Goal: Task Accomplishment & Management: Complete application form

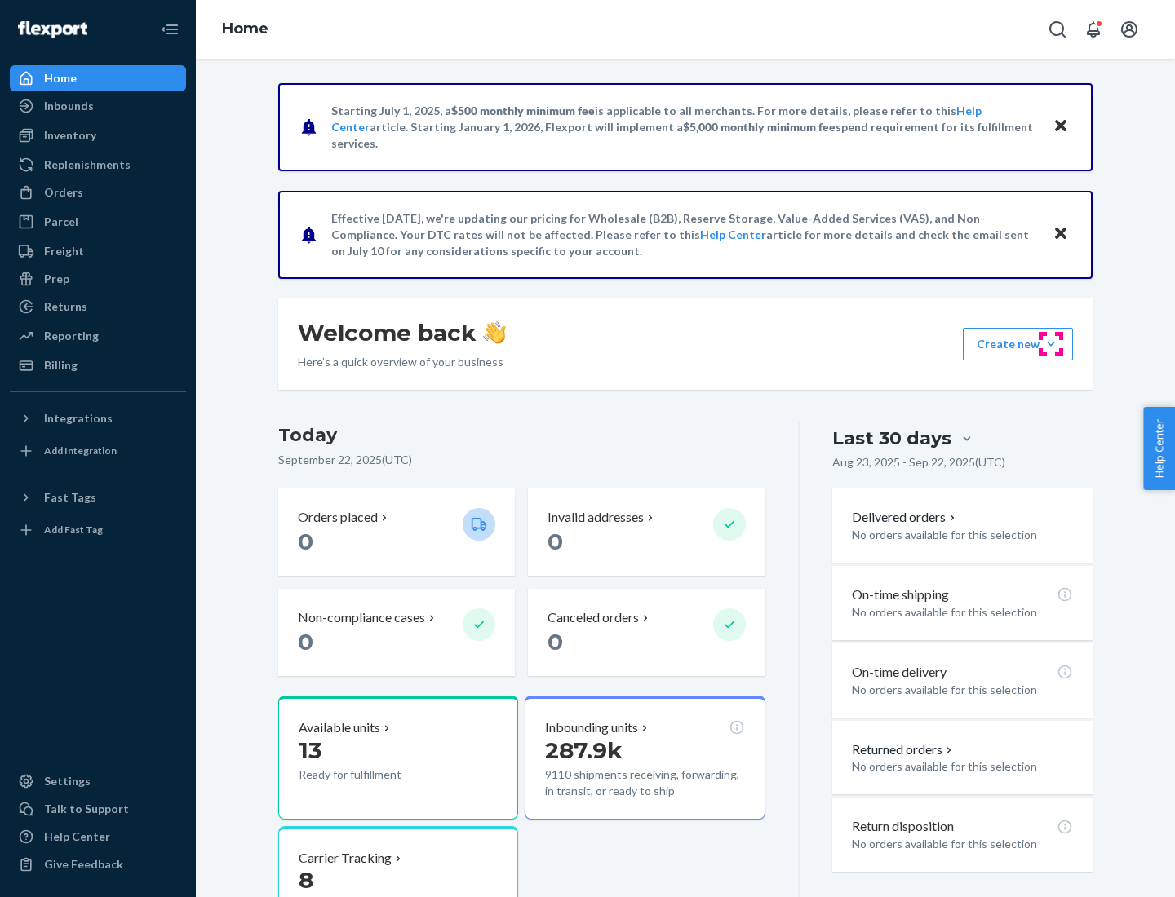
click at [1051, 344] on button "Create new Create new inbound Create new order Create new product" at bounding box center [1018, 344] width 110 height 33
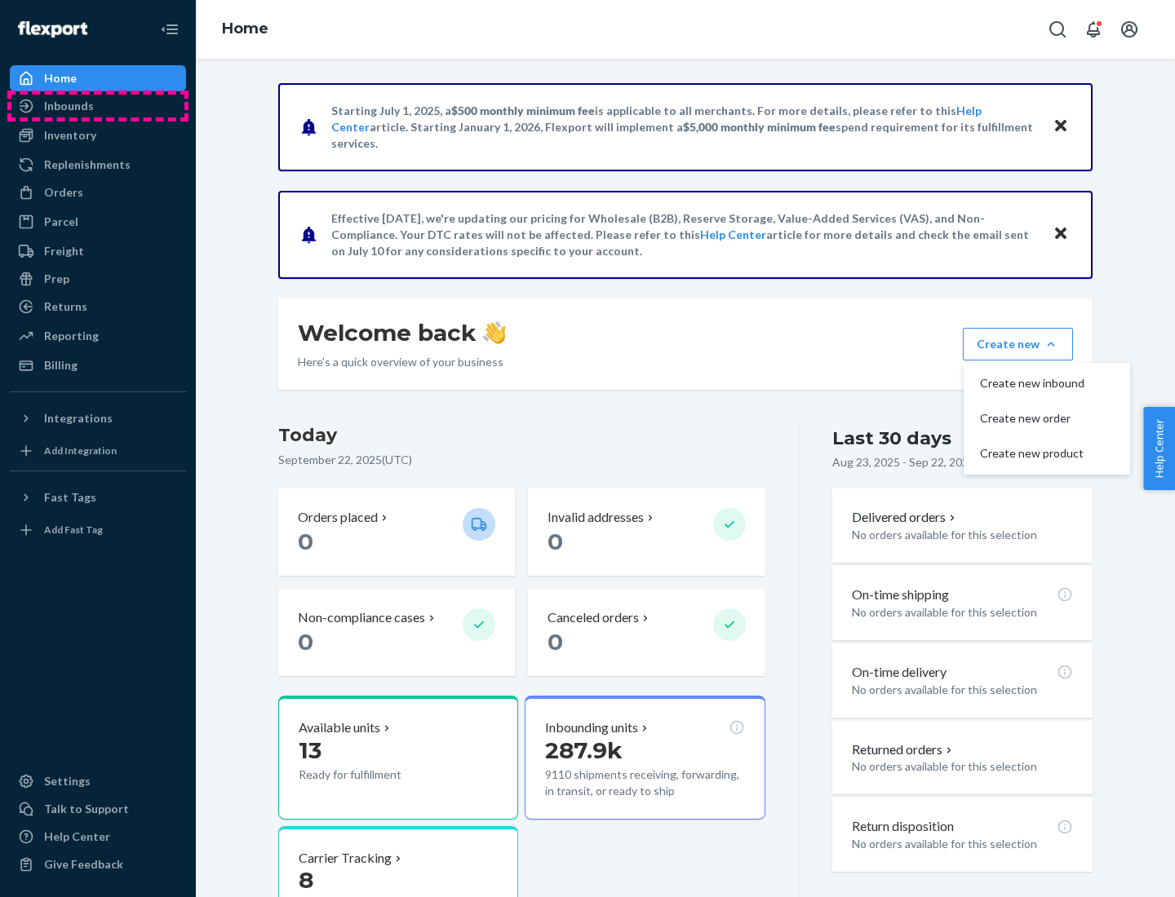
click at [98, 106] on div "Inbounds" at bounding box center [97, 106] width 173 height 23
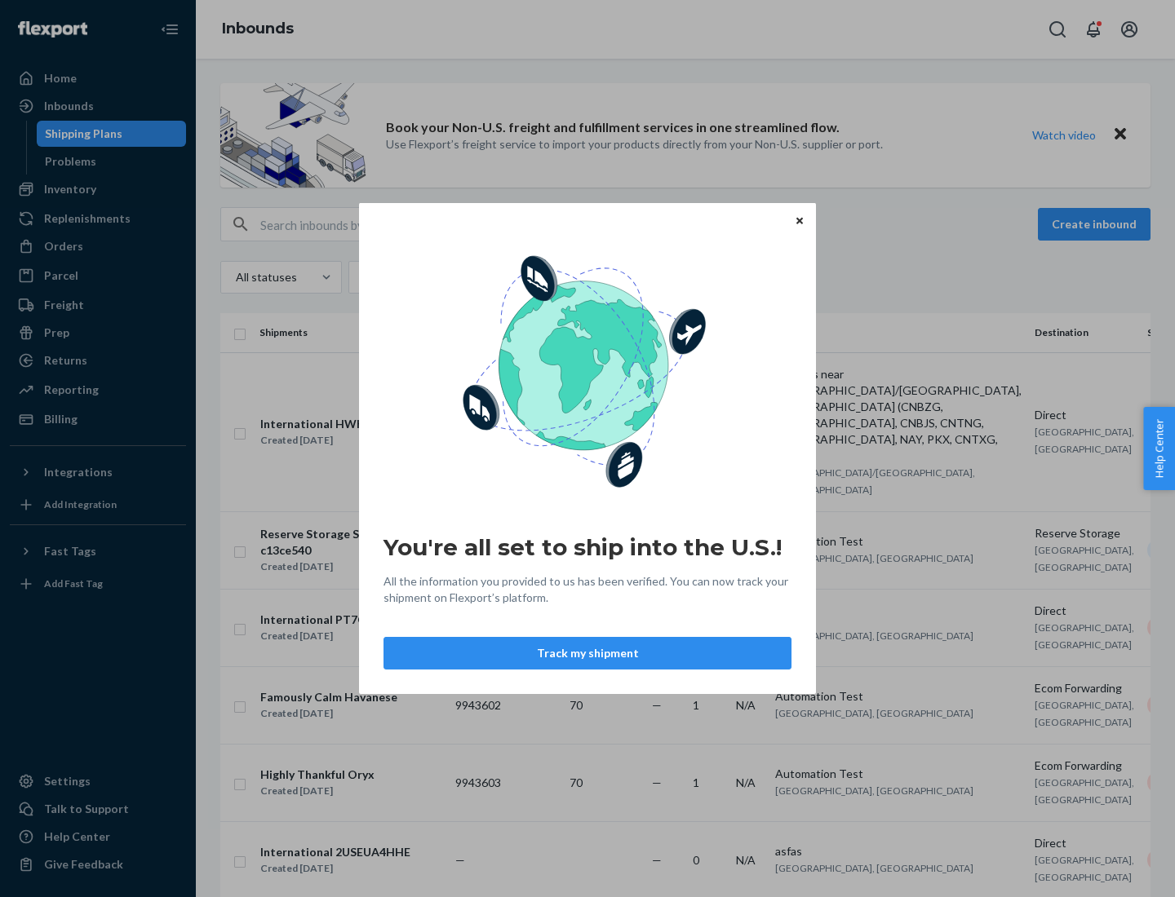
click at [587, 653] on button "Track my shipment" at bounding box center [587, 653] width 408 height 33
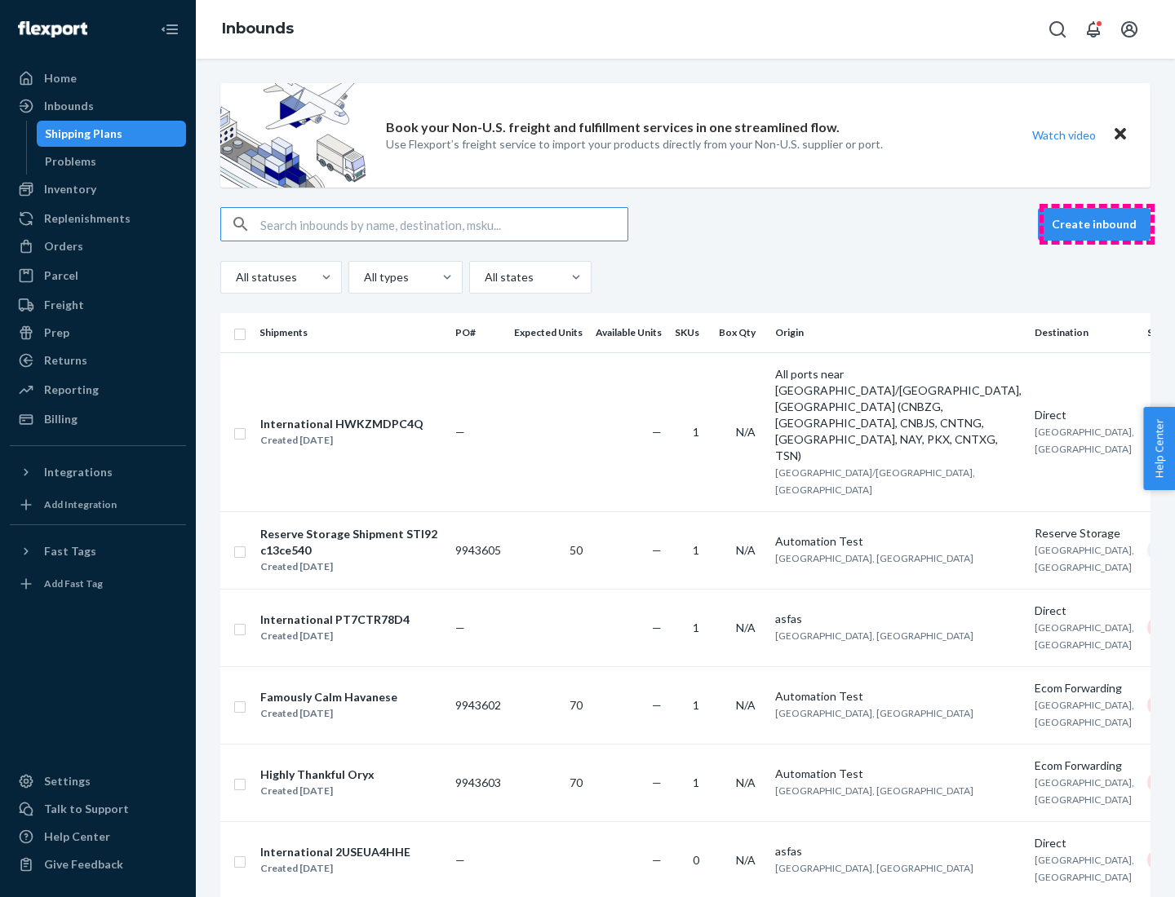
click at [1096, 224] on button "Create inbound" at bounding box center [1094, 224] width 113 height 33
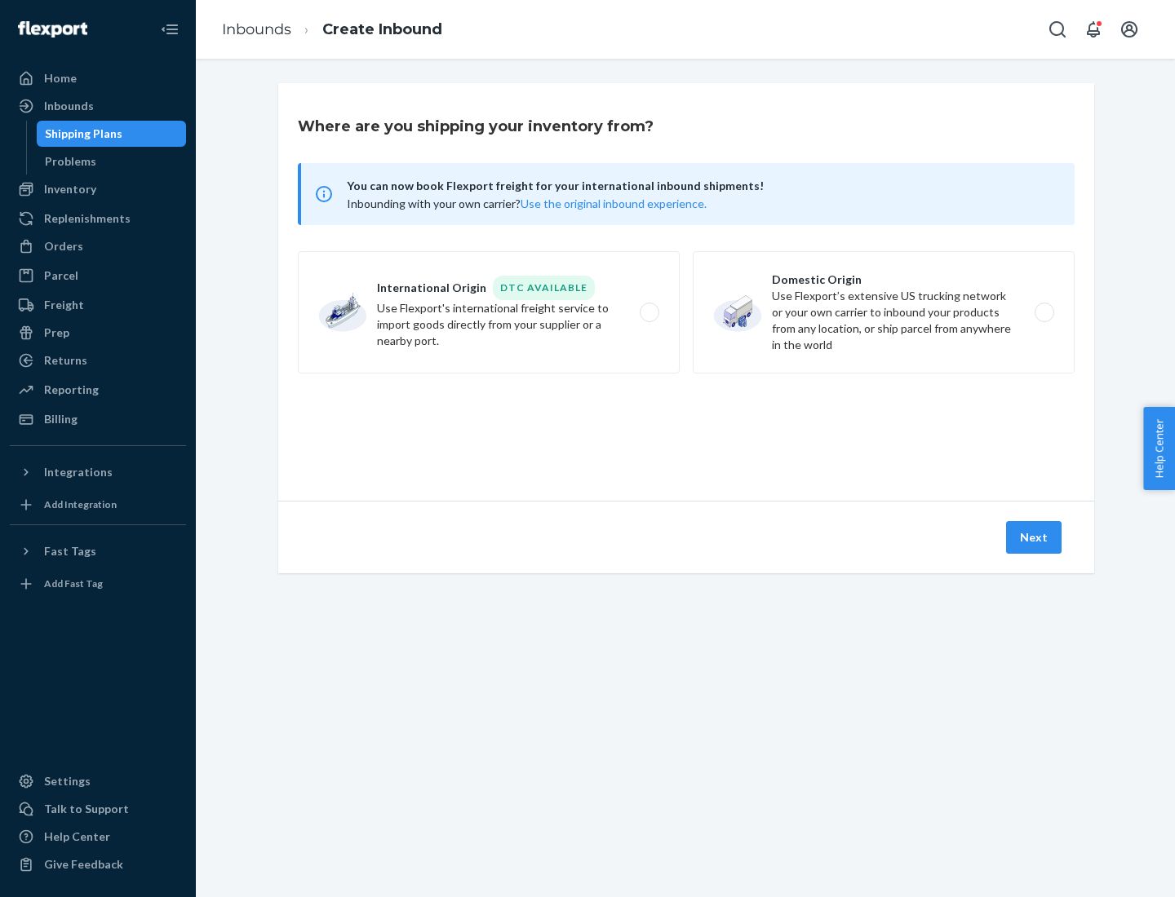
click at [489, 312] on label "International Origin DTC Available Use Flexport's international freight service…" at bounding box center [489, 312] width 382 height 122
click at [649, 312] on input "International Origin DTC Available Use Flexport's international freight service…" at bounding box center [654, 313] width 11 height 11
radio input "true"
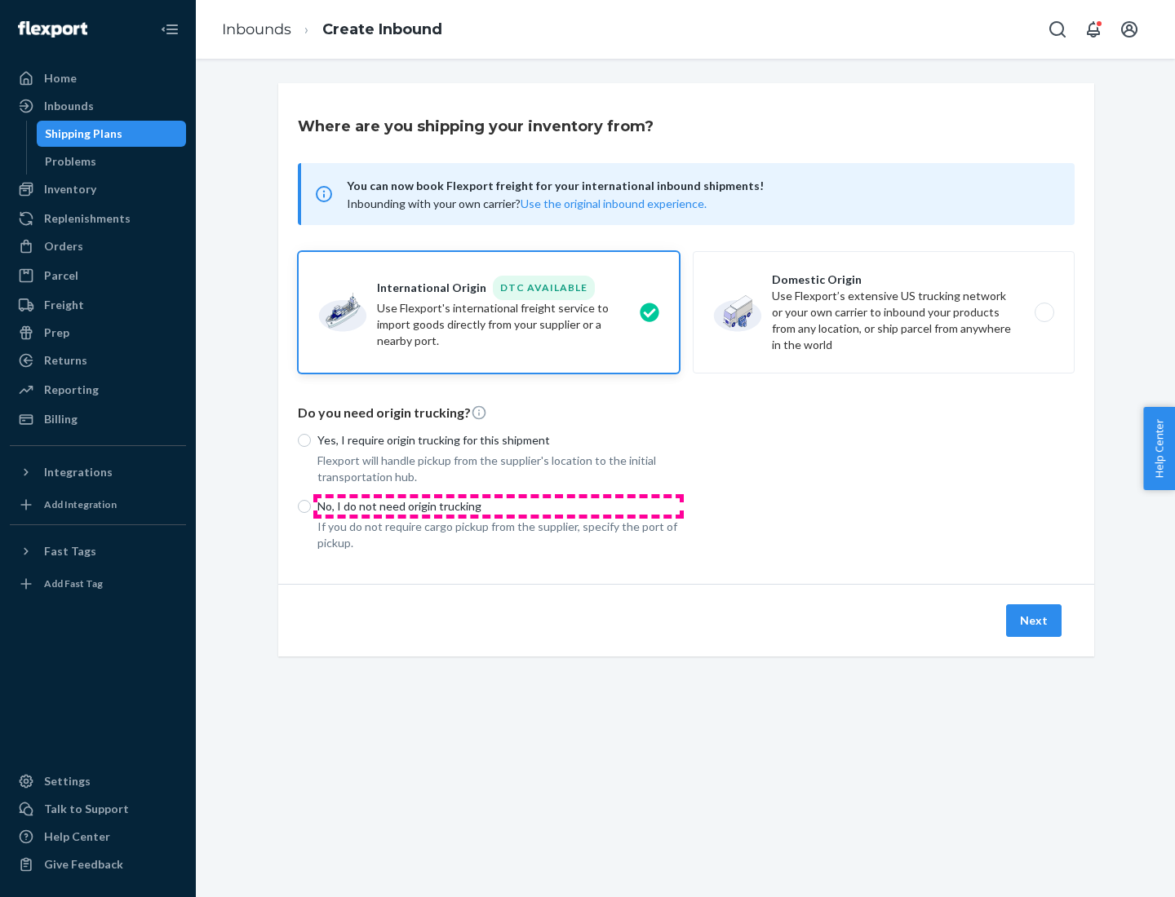
click at [498, 506] on p "No, I do not need origin trucking" at bounding box center [498, 506] width 362 height 16
click at [311, 506] on input "No, I do not need origin trucking" at bounding box center [304, 506] width 13 height 13
radio input "true"
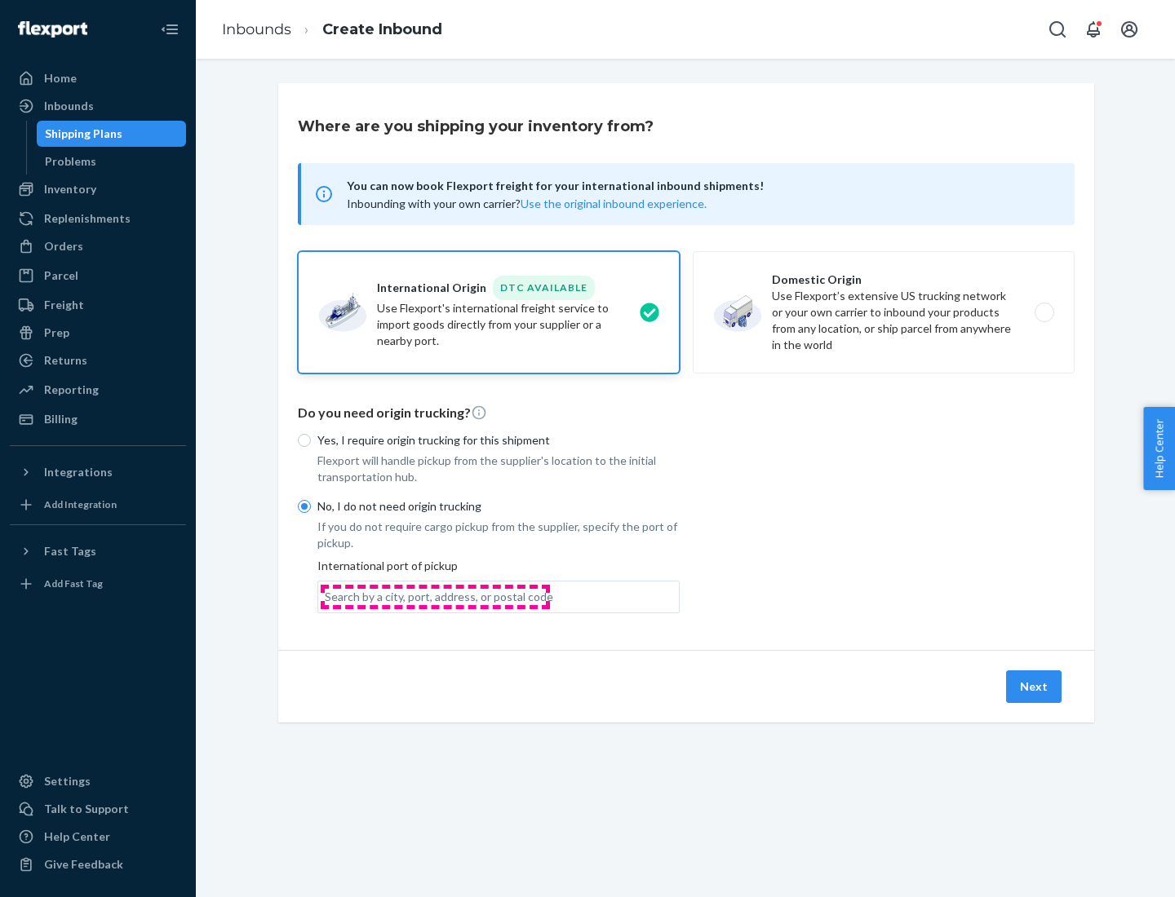
click at [435, 596] on div "Search by a city, port, address, or postal code" at bounding box center [439, 597] width 228 height 16
click at [326, 596] on input "Search by a city, port, address, or postal code" at bounding box center [326, 597] width 2 height 16
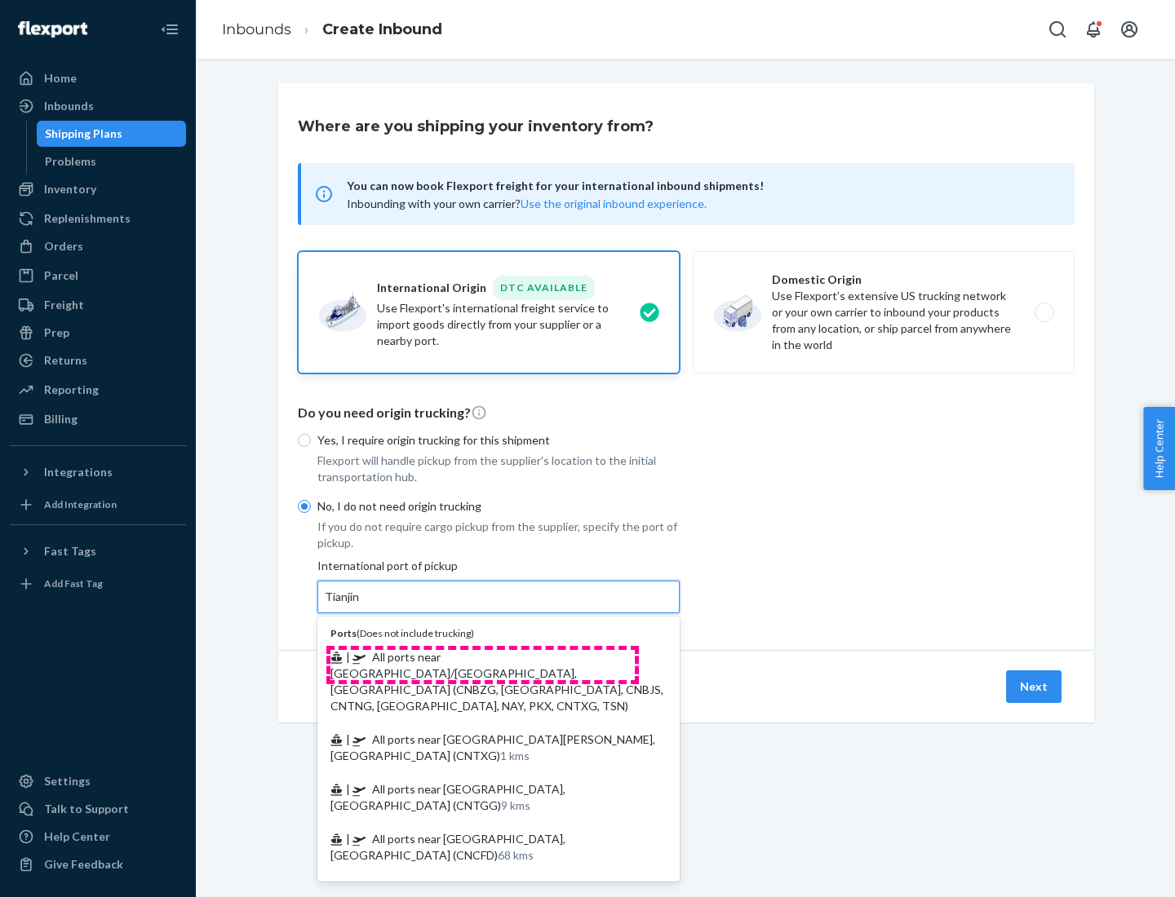
click at [482, 657] on span "| All ports near [GEOGRAPHIC_DATA]/[GEOGRAPHIC_DATA], [GEOGRAPHIC_DATA] (CNBZG,…" at bounding box center [496, 681] width 333 height 63
click at [361, 605] on input "Tianjin" at bounding box center [343, 597] width 36 height 16
type input "All ports near [GEOGRAPHIC_DATA]/[GEOGRAPHIC_DATA], [GEOGRAPHIC_DATA] (CNBZG, […"
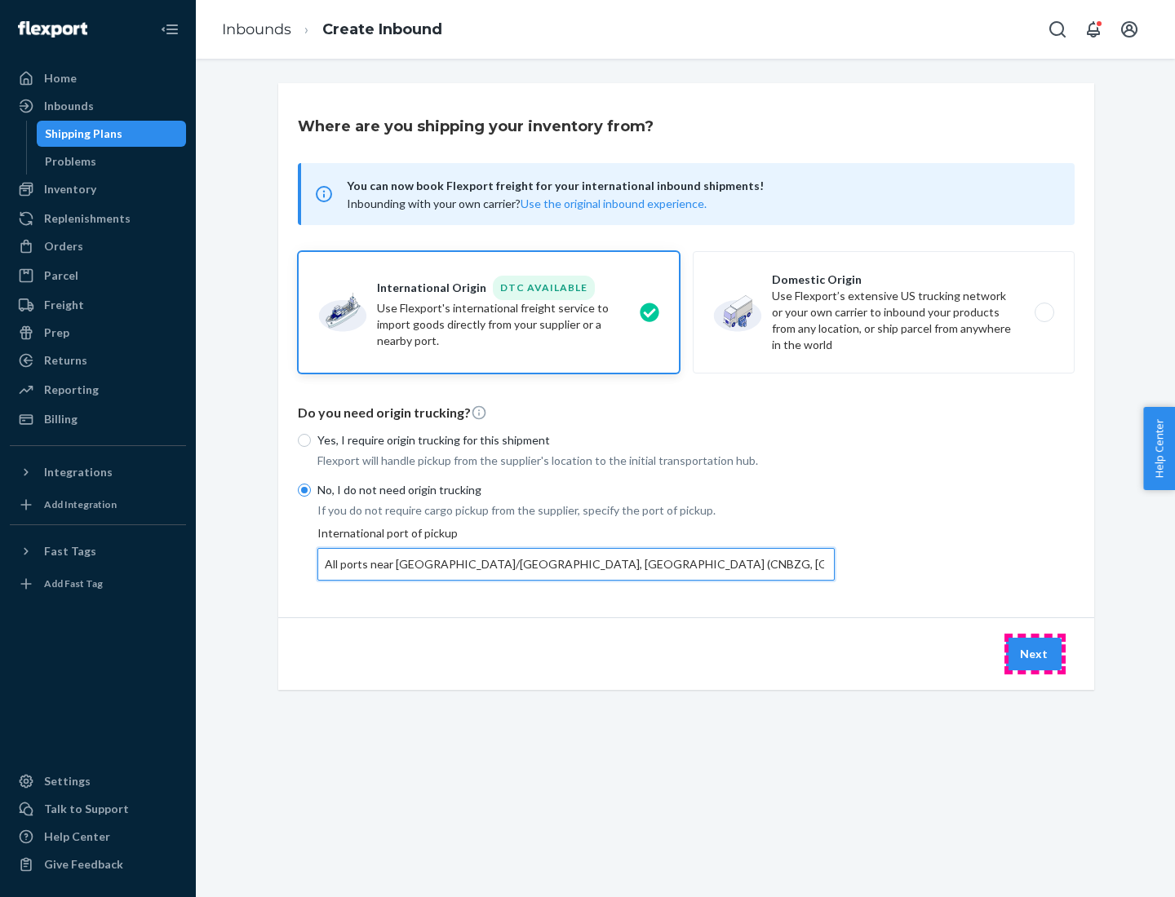
click at [1034, 653] on button "Next" at bounding box center [1033, 654] width 55 height 33
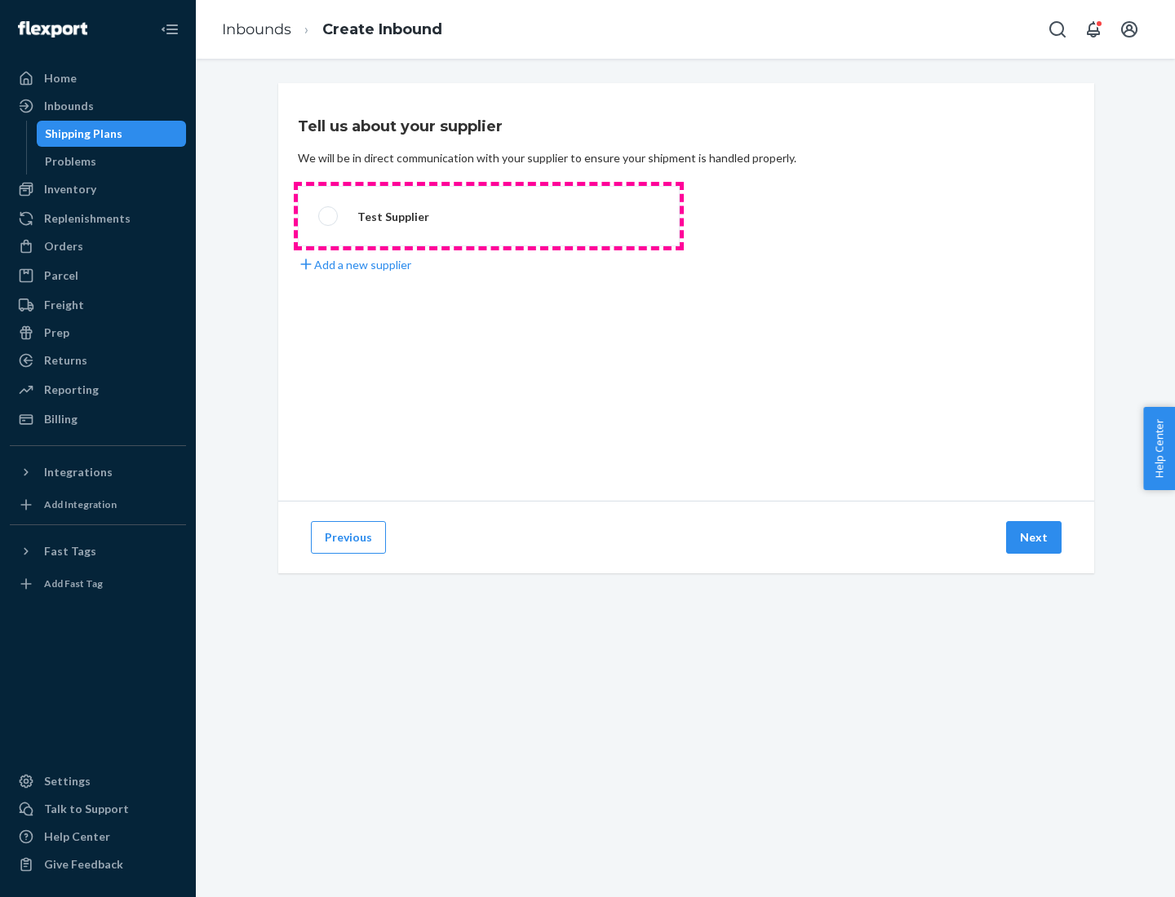
click at [489, 216] on label "Test Supplier" at bounding box center [489, 216] width 382 height 60
click at [329, 216] on input "Test Supplier" at bounding box center [323, 216] width 11 height 11
radio input "true"
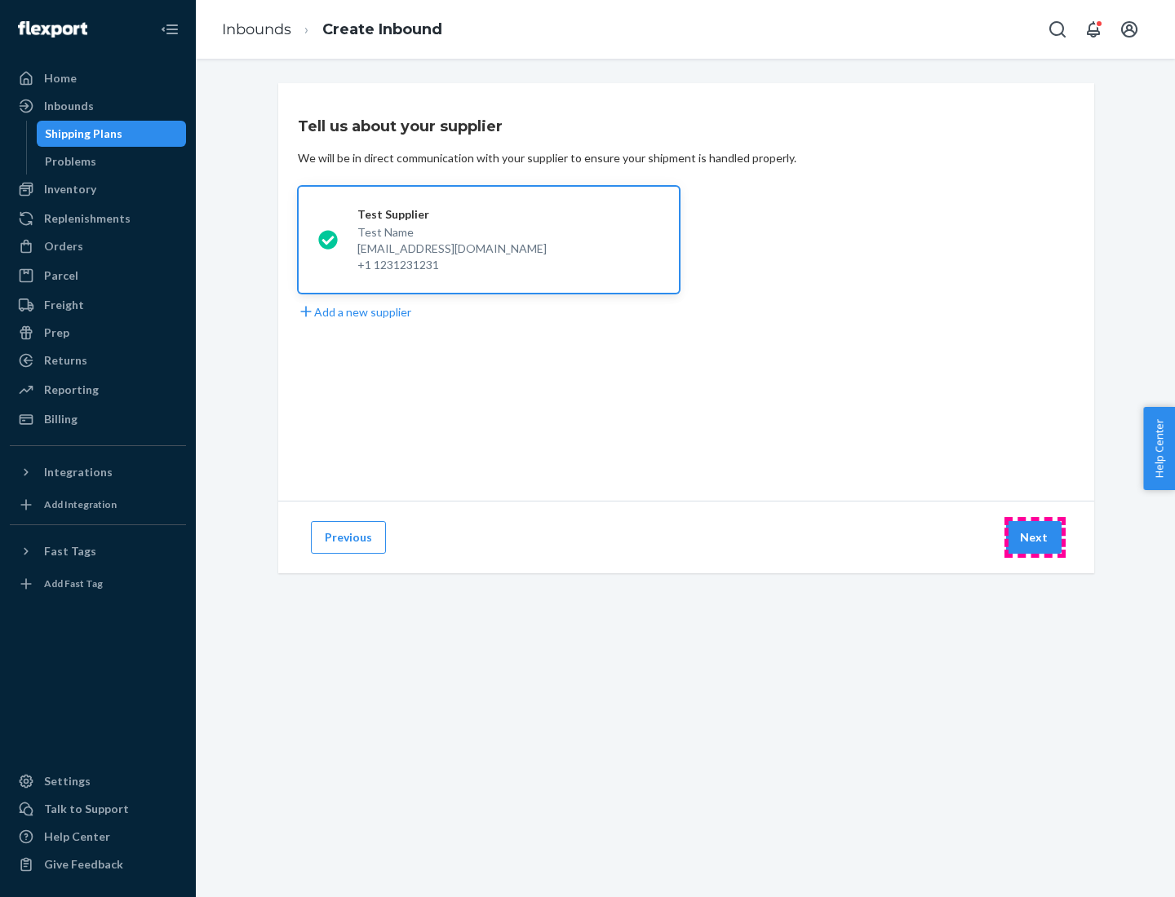
click at [1034, 538] on button "Next" at bounding box center [1033, 537] width 55 height 33
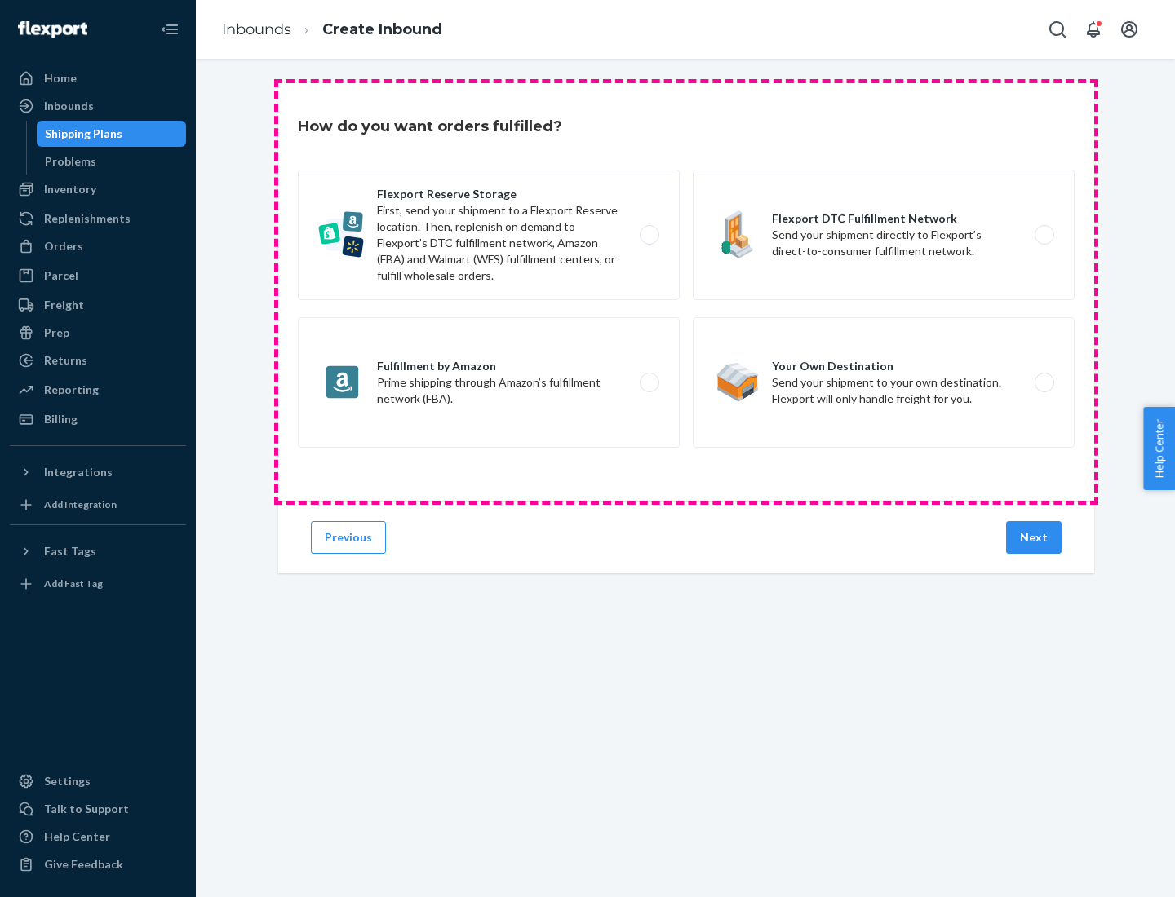
click at [686, 292] on div "Flexport Reserve Storage First, send your shipment to a Flexport Reserve locati…" at bounding box center [686, 311] width 777 height 282
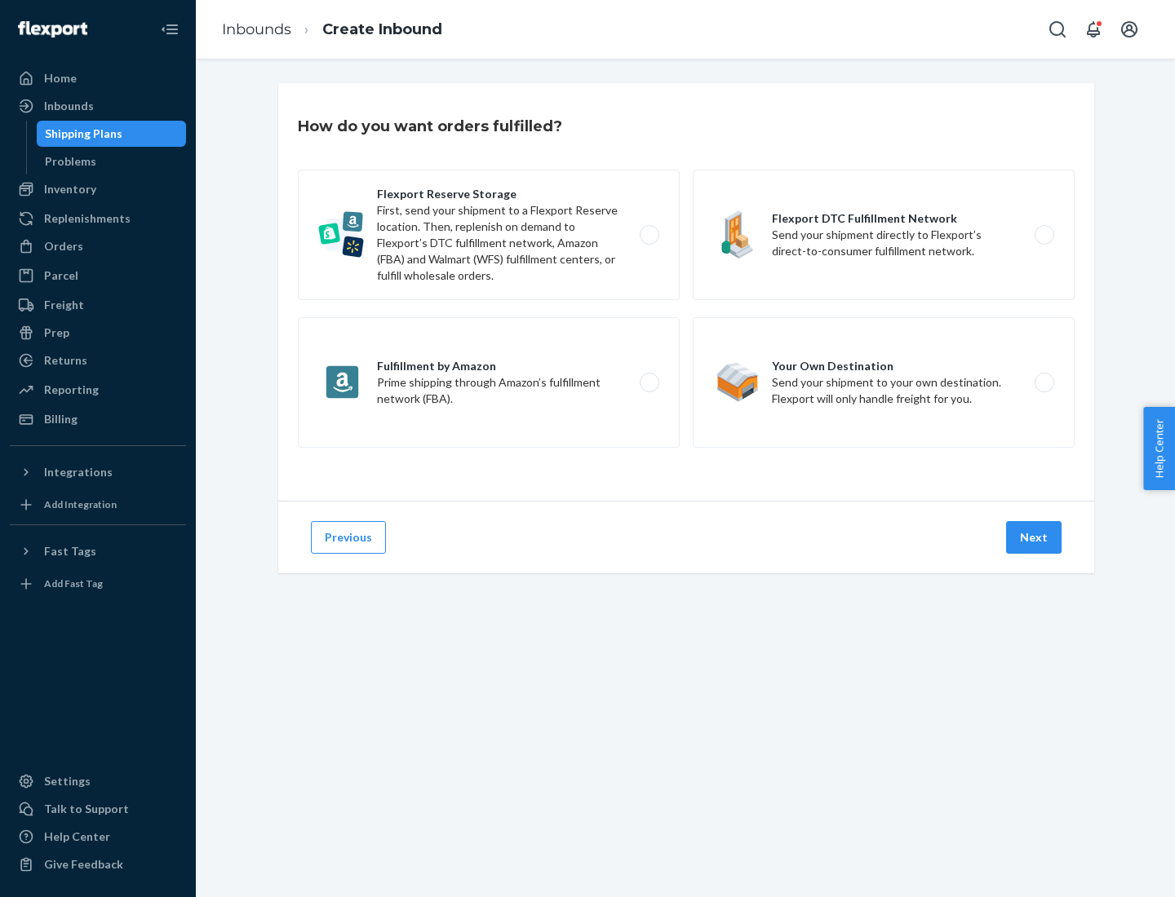
click at [883, 235] on label "Flexport DTC Fulfillment Network Send your shipment directly to Flexport’s dire…" at bounding box center [884, 235] width 382 height 131
click at [1043, 235] on input "Flexport DTC Fulfillment Network Send your shipment directly to Flexport’s dire…" at bounding box center [1048, 235] width 11 height 11
radio input "true"
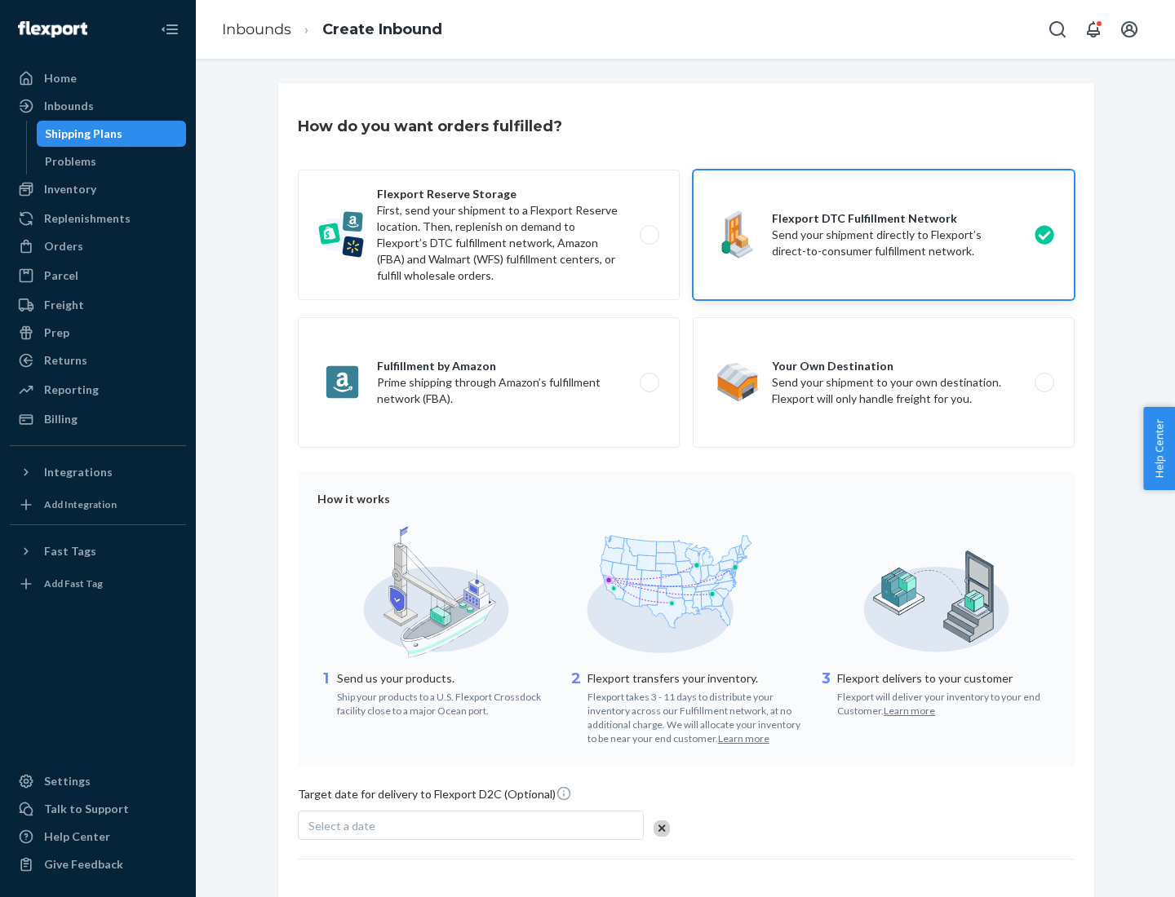
scroll to position [120, 0]
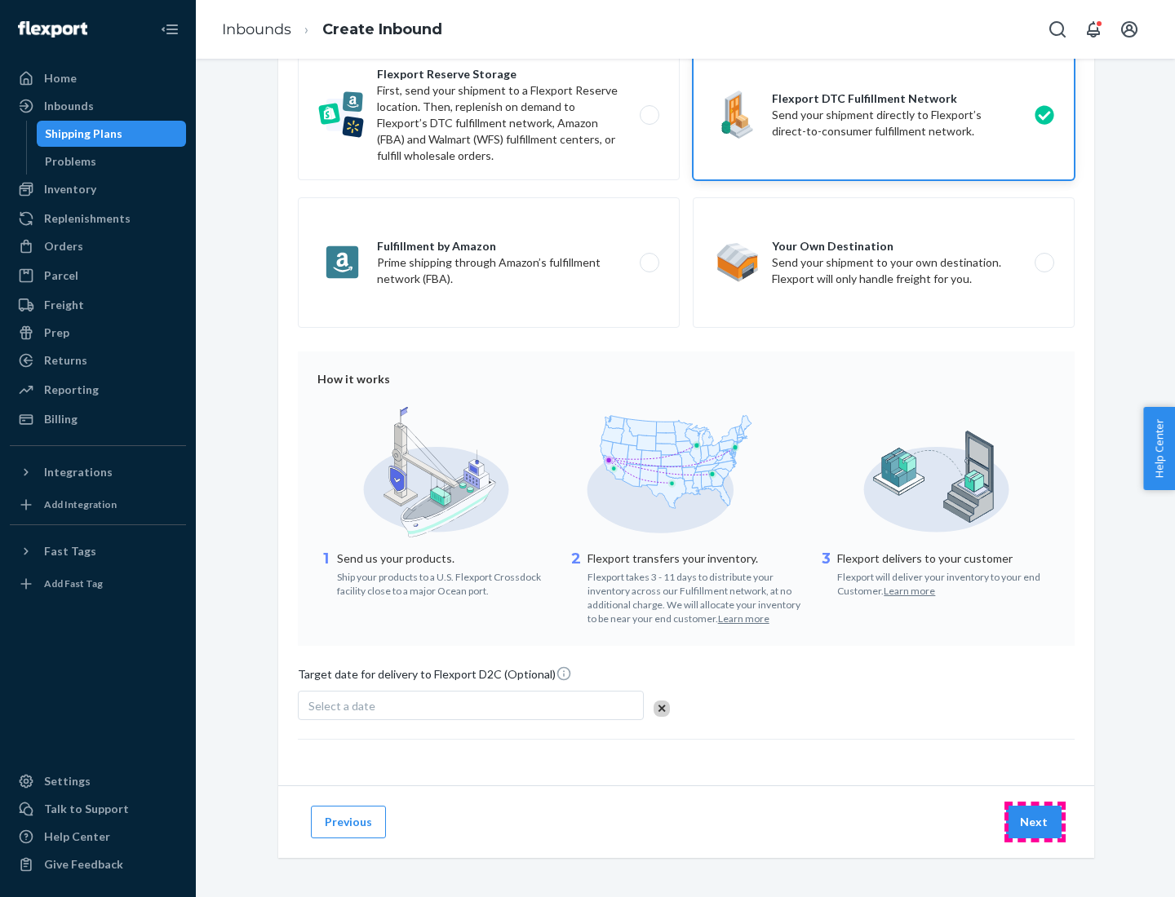
click at [1034, 821] on button "Next" at bounding box center [1033, 822] width 55 height 33
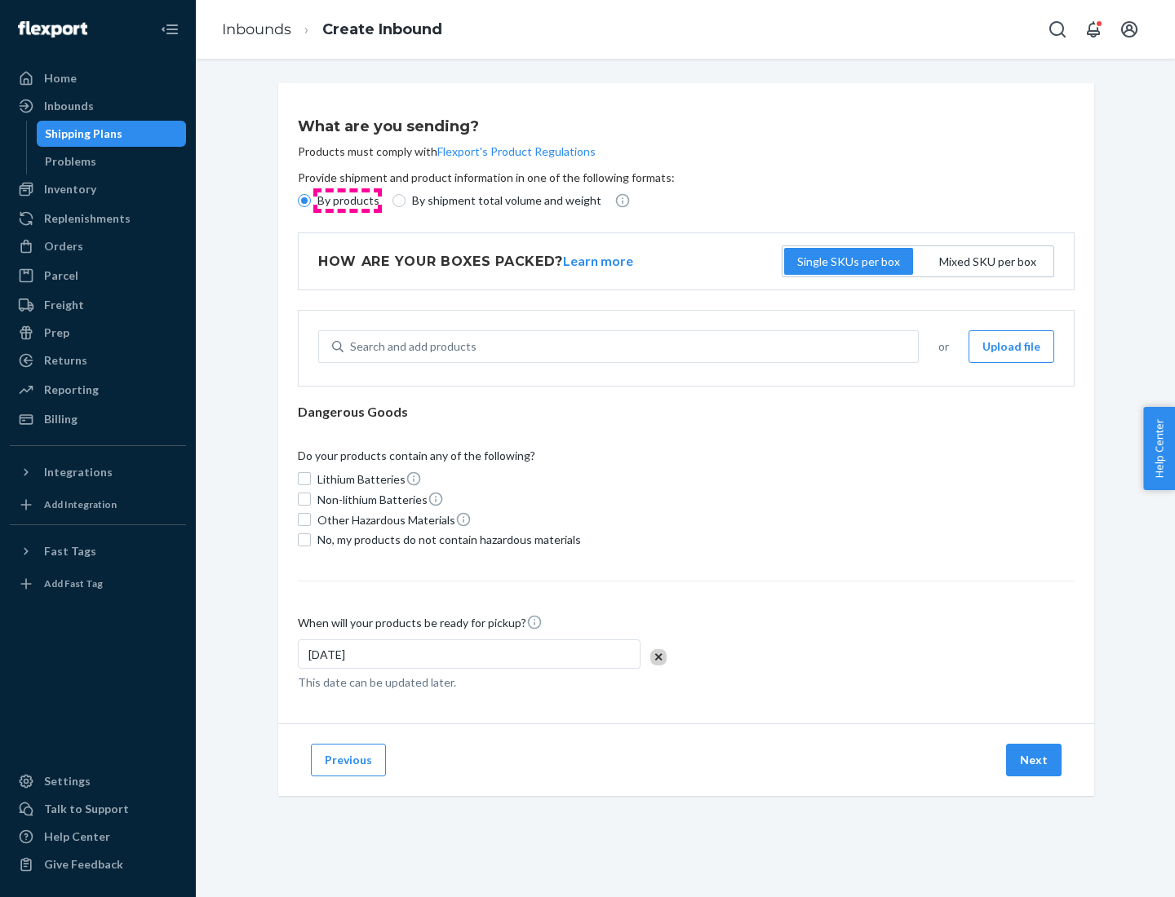
click at [347, 201] on p "By products" at bounding box center [348, 201] width 62 height 16
click at [311, 201] on input "By products" at bounding box center [304, 200] width 13 height 13
click at [410, 347] on div "Search and add products" at bounding box center [413, 347] width 126 height 16
click at [352, 347] on input "Search and add products" at bounding box center [351, 347] width 2 height 16
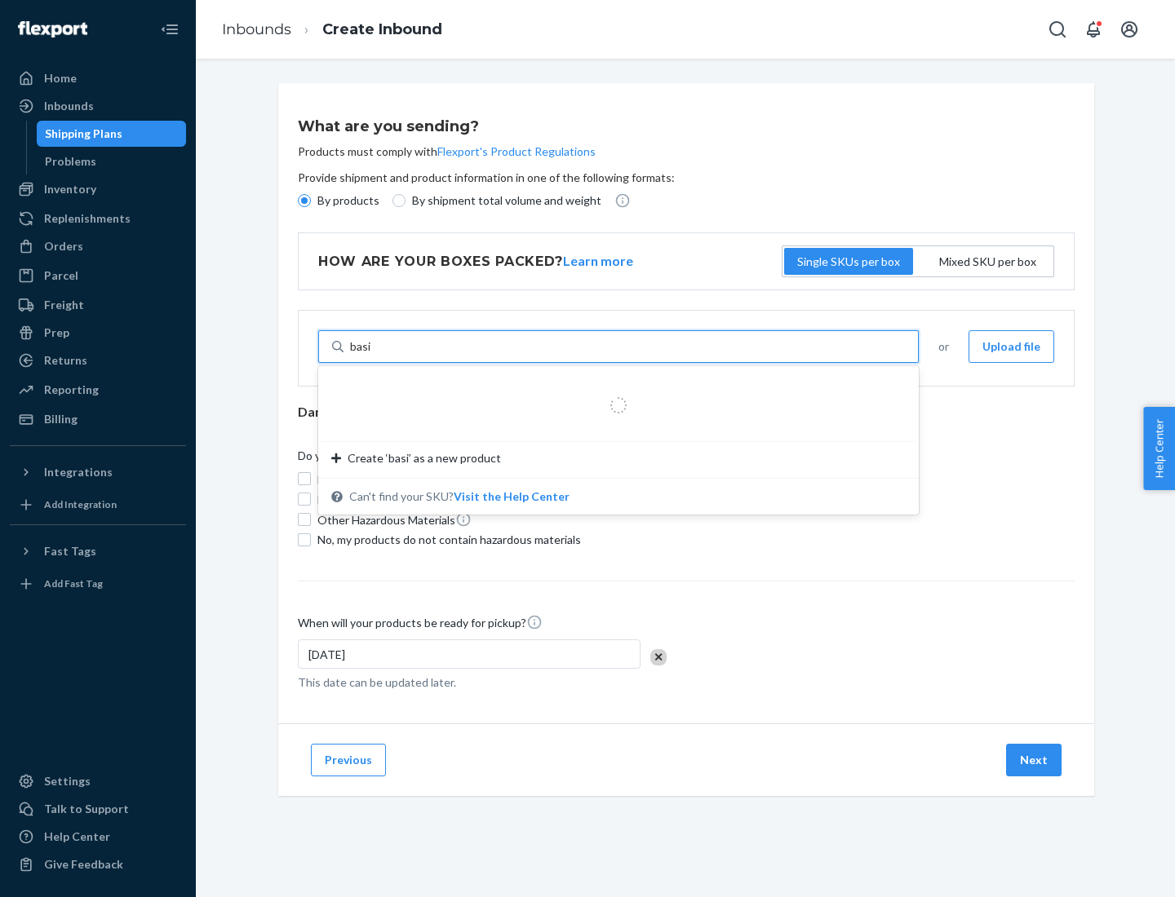
type input "basic"
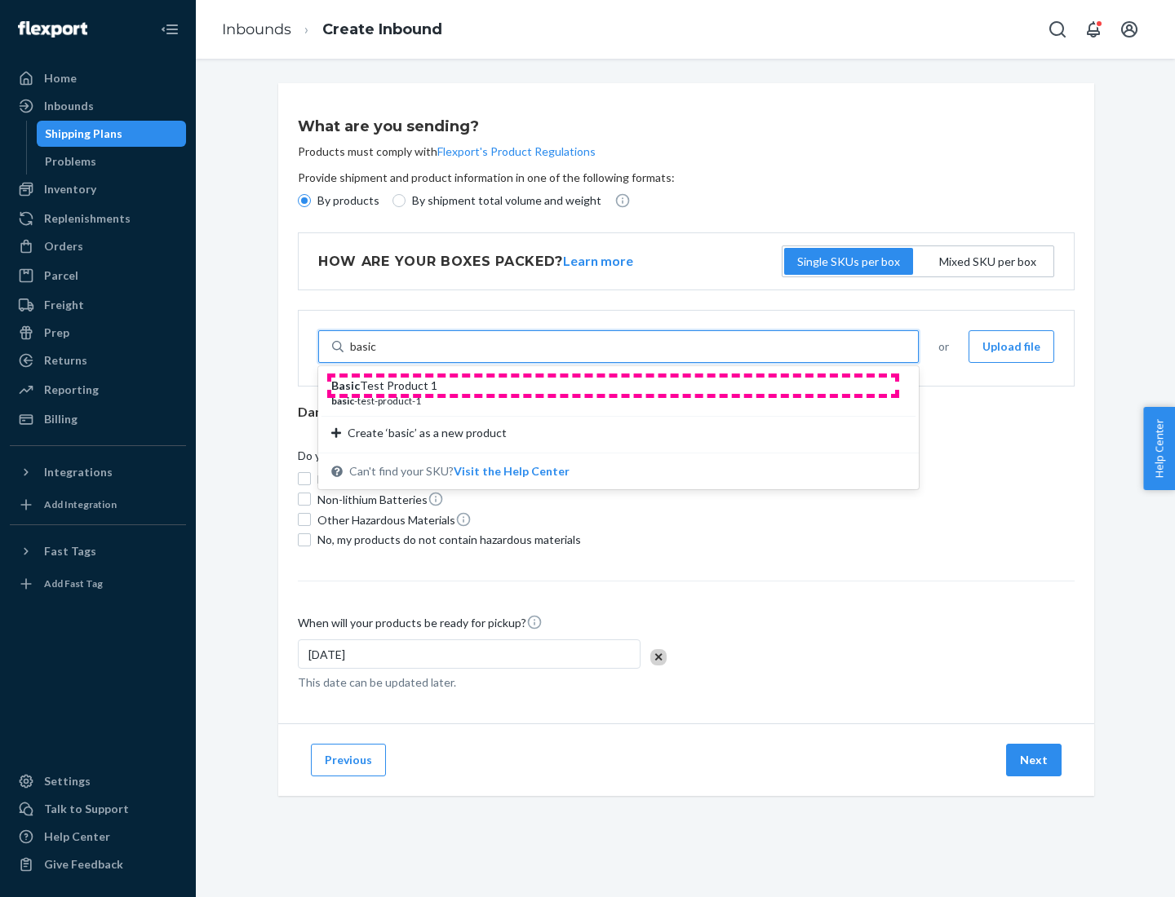
click at [613, 386] on div "Basic Test Product 1" at bounding box center [611, 386] width 561 height 16
click at [377, 355] on input "basic" at bounding box center [363, 347] width 27 height 16
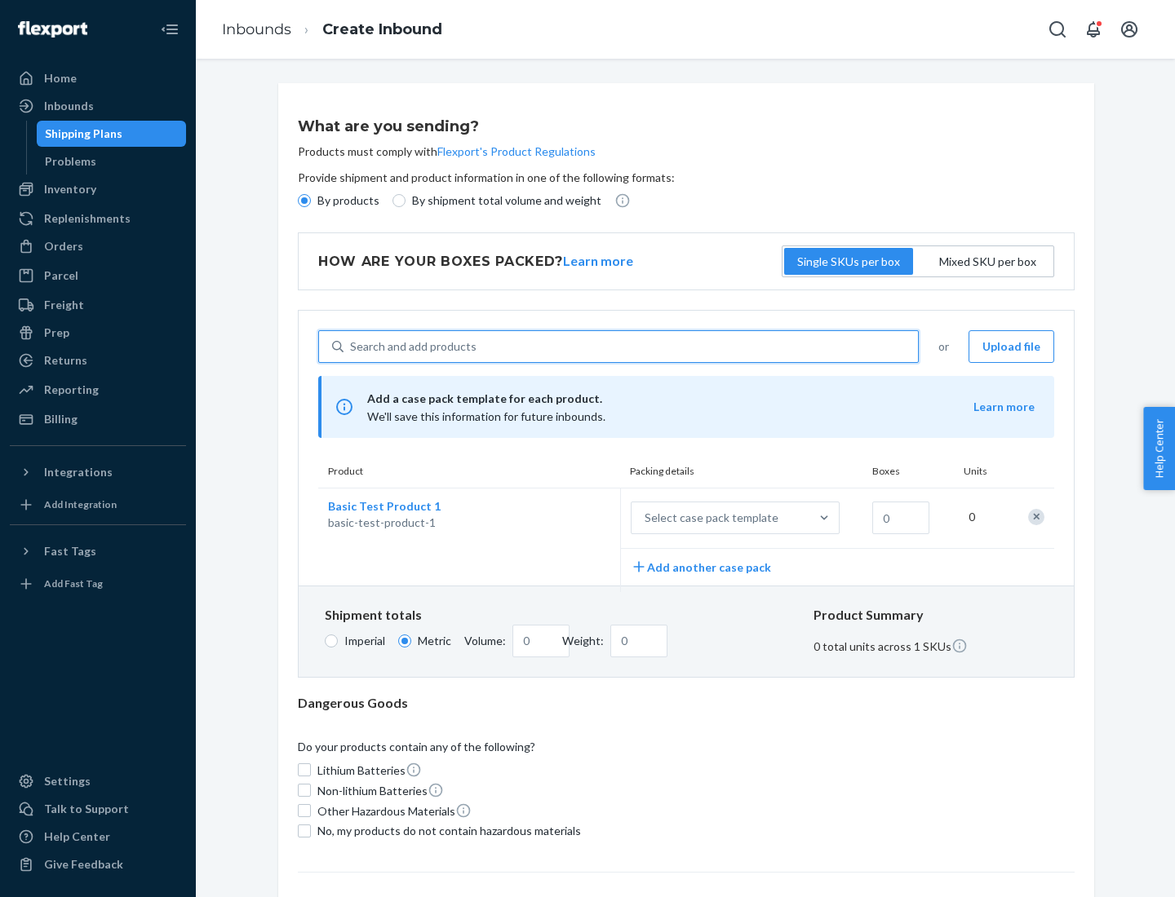
scroll to position [40, 0]
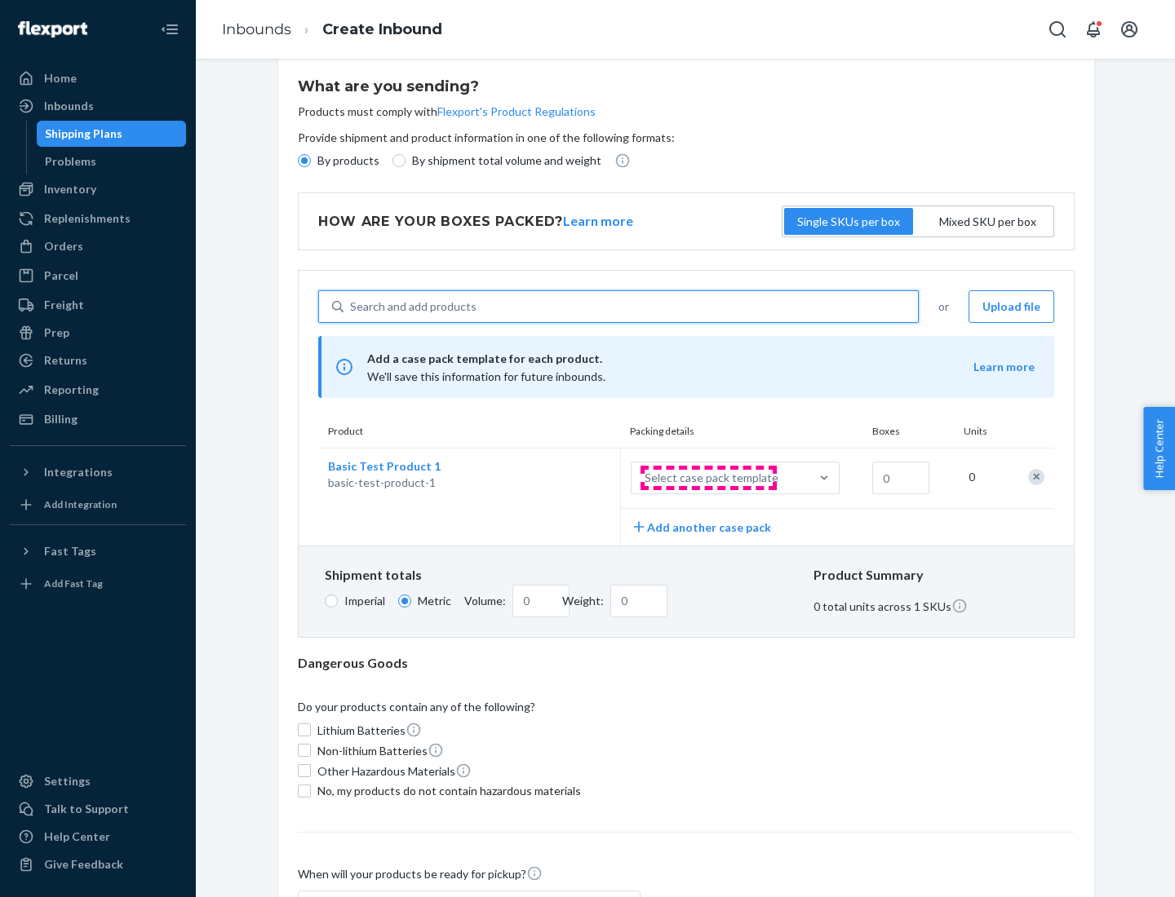
click at [708, 478] on div "Select case pack template" at bounding box center [711, 478] width 134 height 16
click at [564, 478] on input "Select case pack template" at bounding box center [564, 478] width 0 height 0
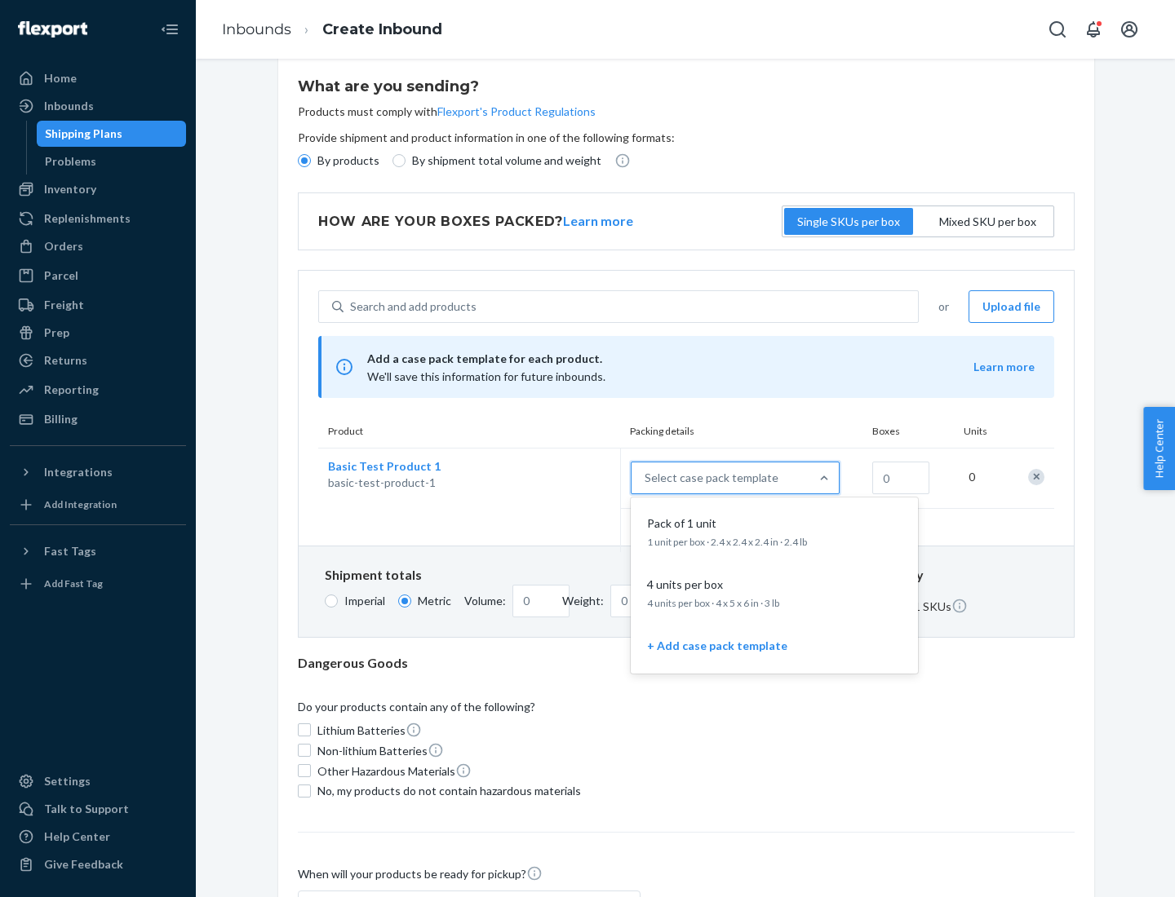
scroll to position [94, 0]
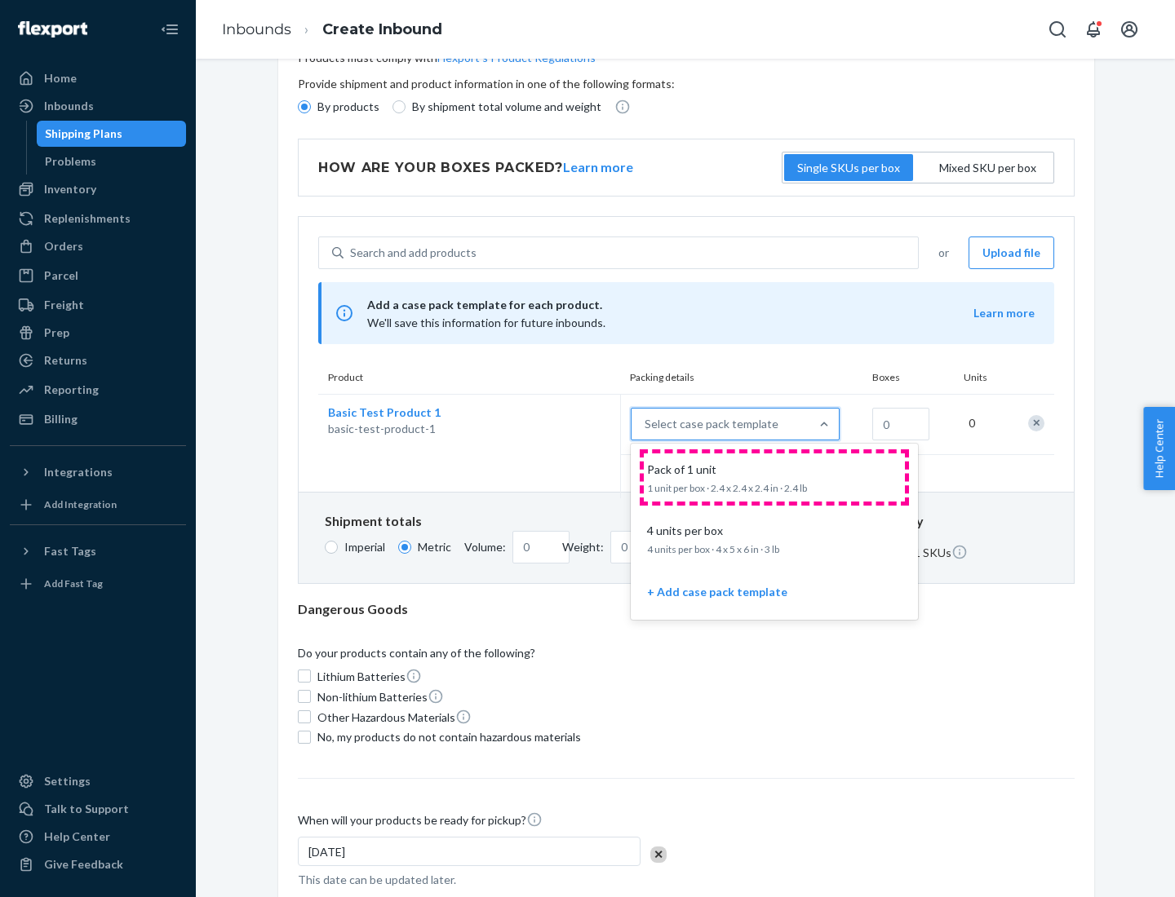
click at [774, 477] on div "Pack of 1 unit" at bounding box center [770, 470] width 261 height 16
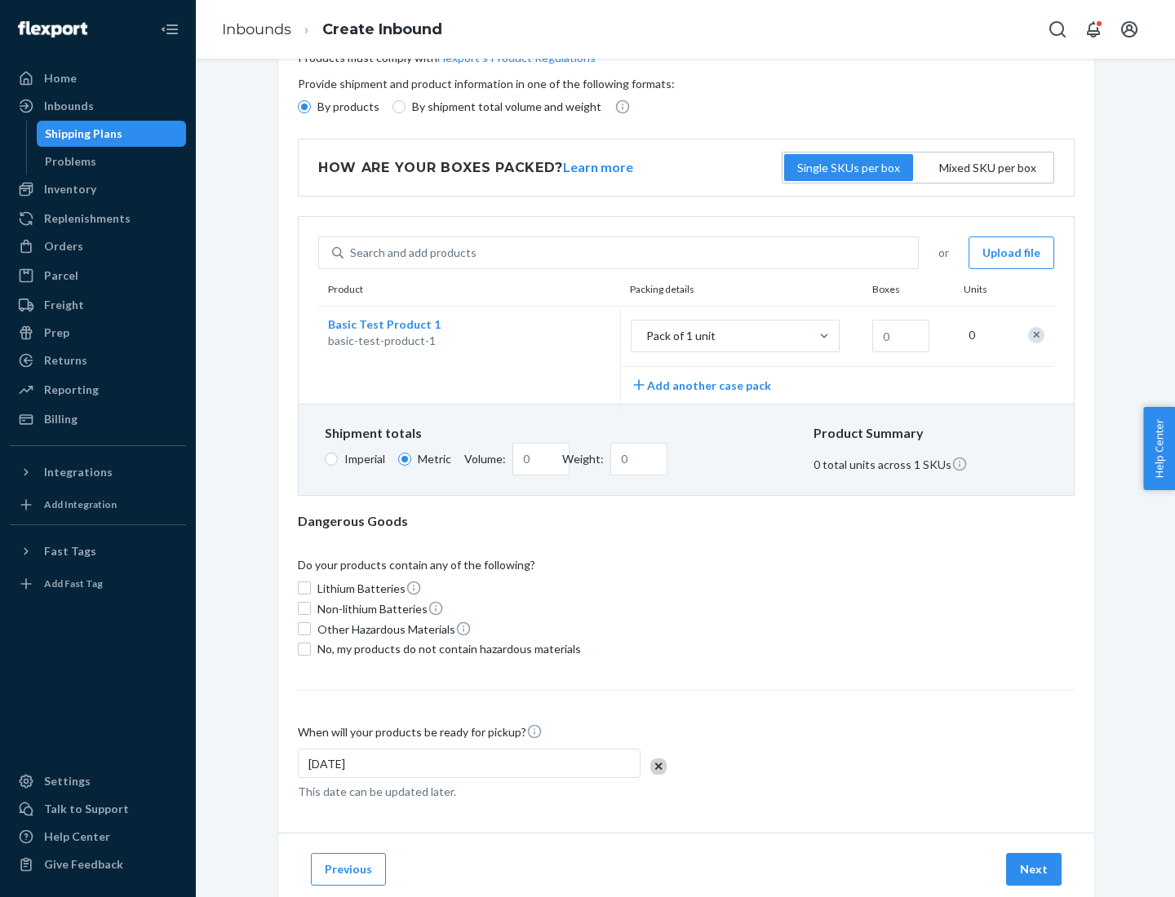
scroll to position [0, 0]
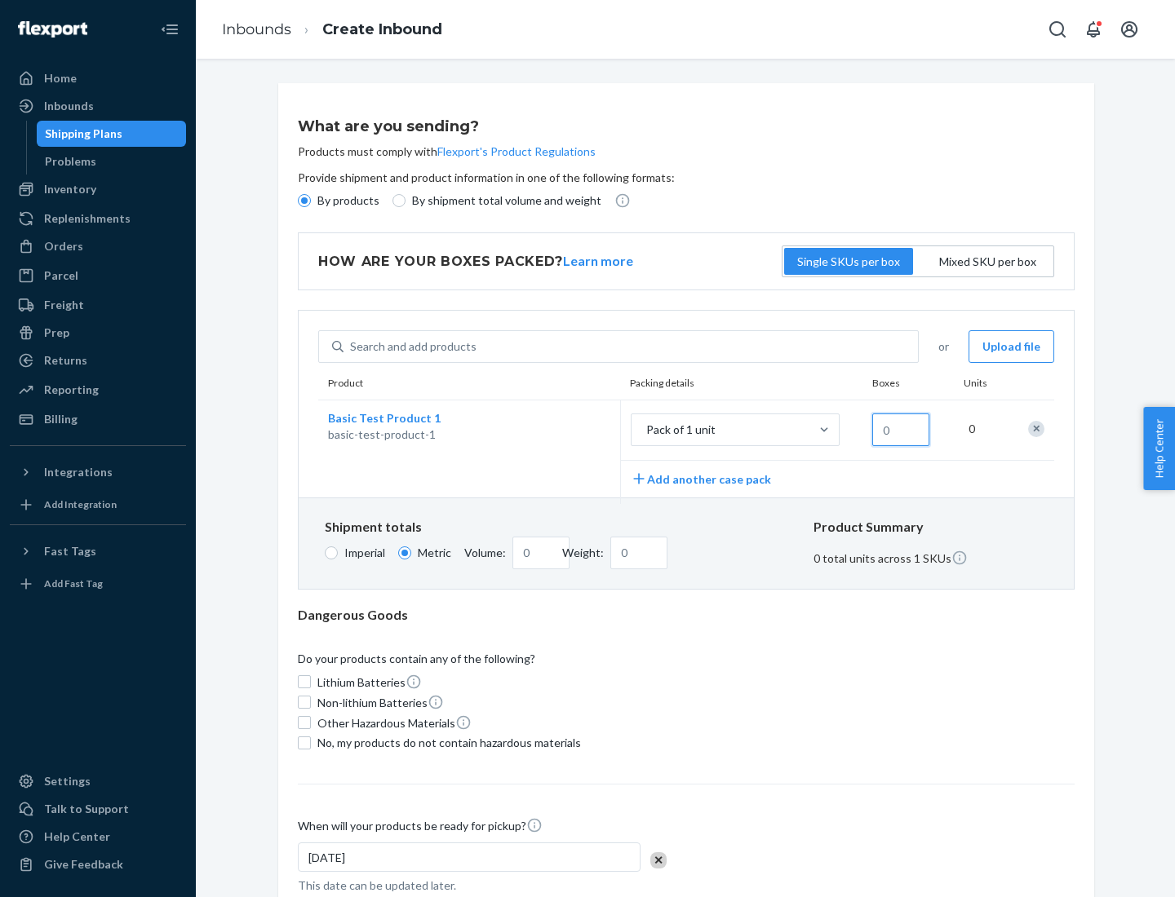
type input "1.09"
type input "1"
type input "10.89"
type input "10"
type input "0.02"
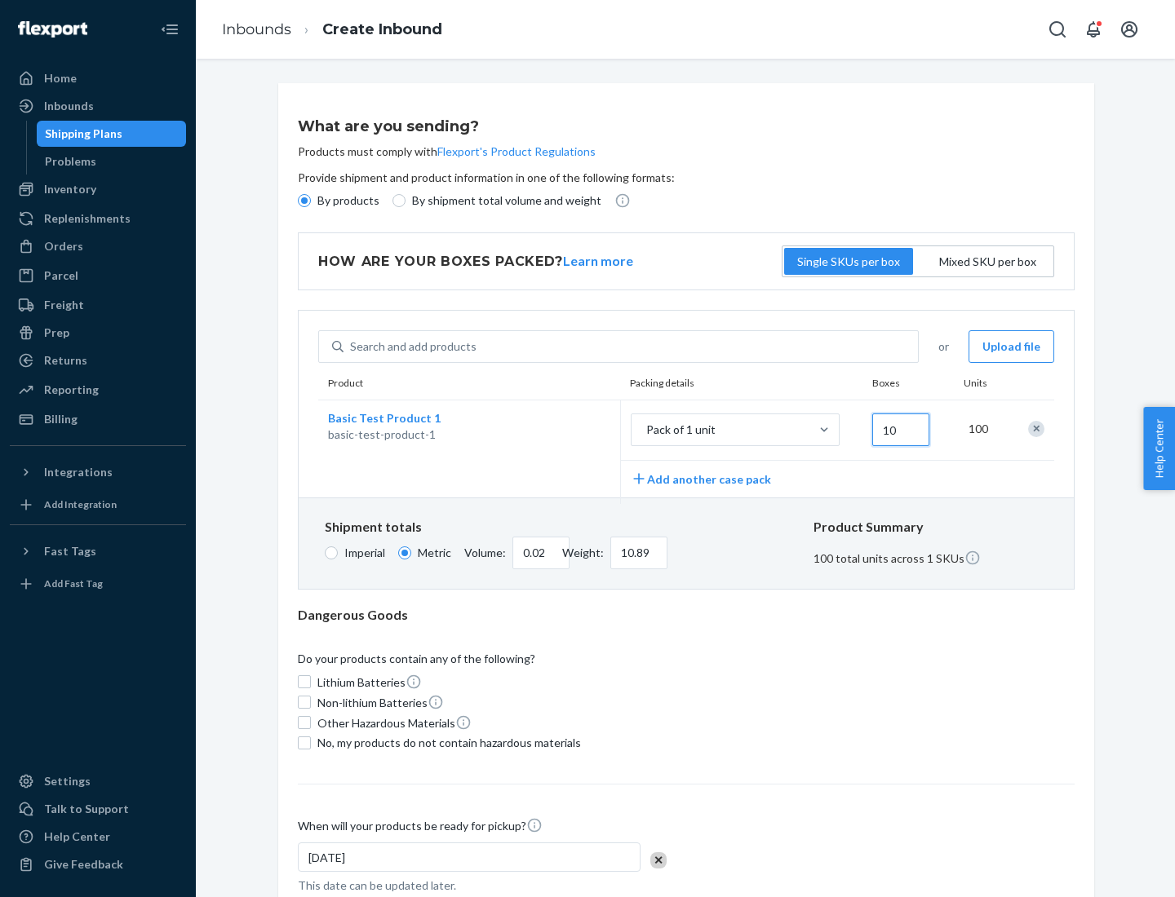
type input "108.86"
type input "100"
type input "0.23"
type input "1088.62"
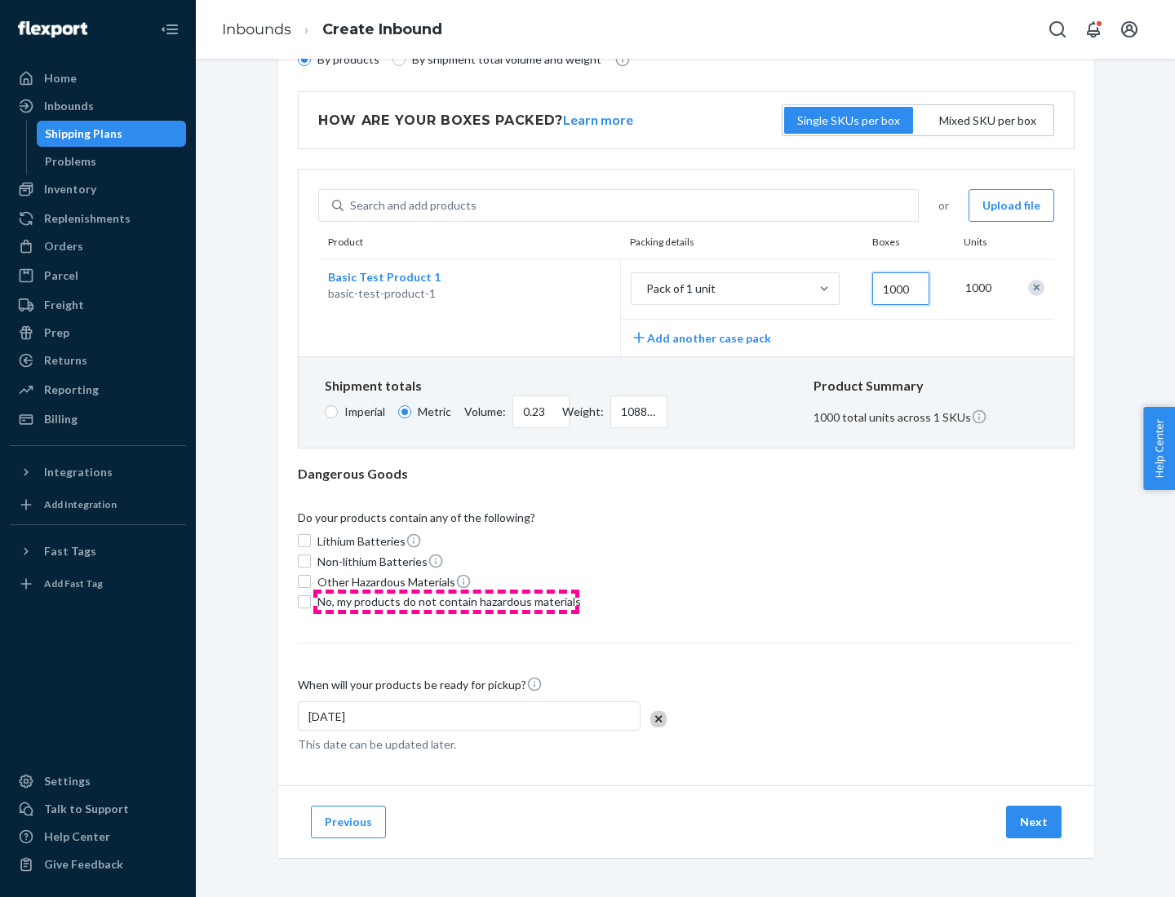
type input "1000"
click at [446, 601] on span "No, my products do not contain hazardous materials" at bounding box center [448, 602] width 263 height 16
click at [311, 601] on input "No, my products do not contain hazardous materials" at bounding box center [304, 602] width 13 height 13
checkbox input "true"
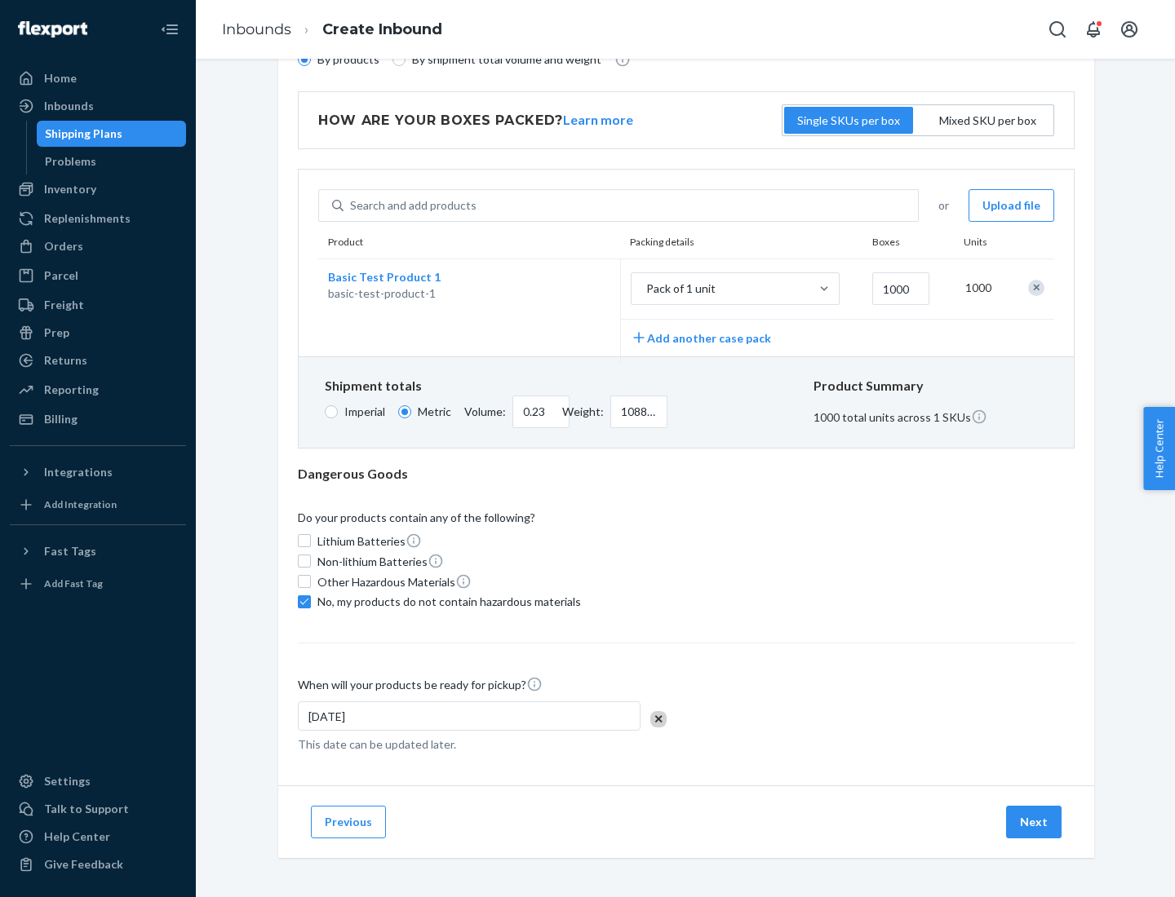
click at [1034, 821] on button "Next" at bounding box center [1033, 822] width 55 height 33
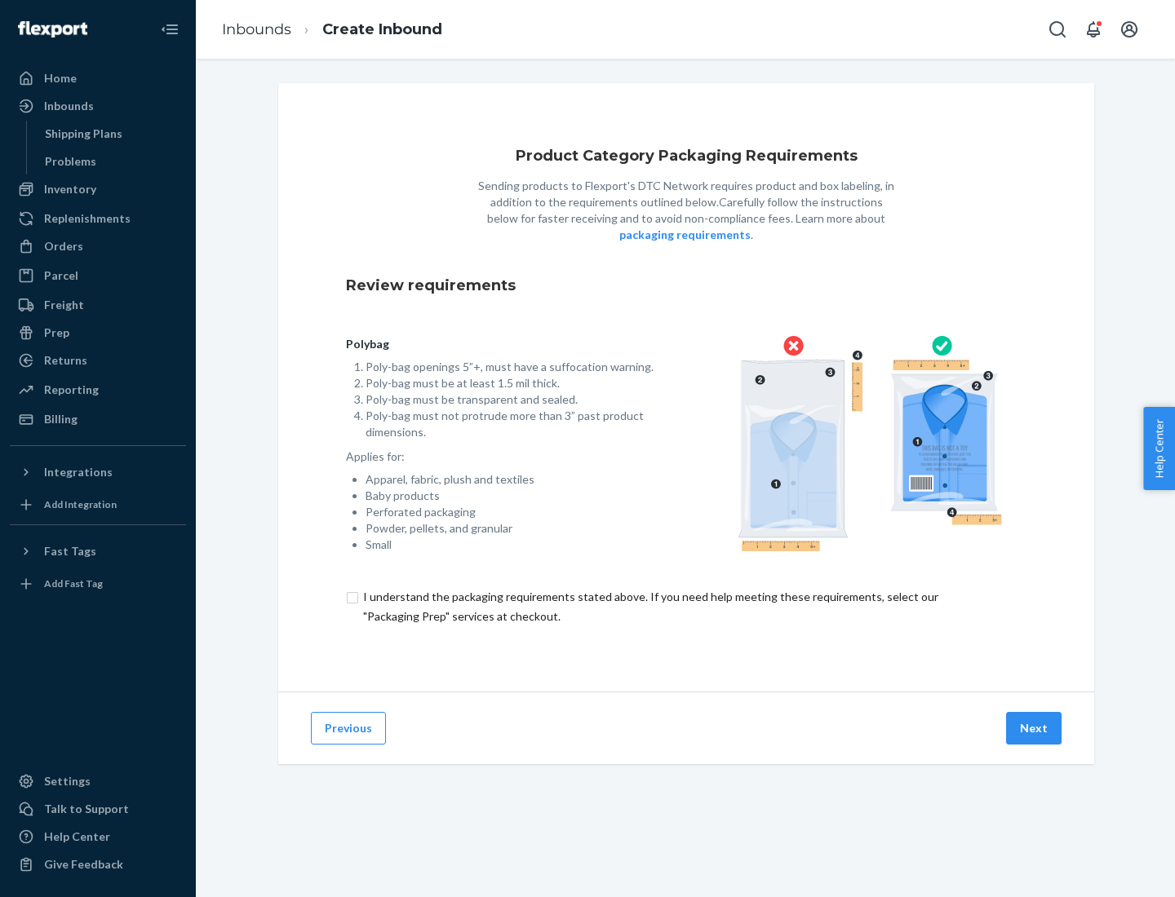
click at [686, 606] on input "checkbox" at bounding box center [686, 606] width 680 height 39
checkbox input "true"
click at [1034, 728] on button "Next" at bounding box center [1033, 728] width 55 height 33
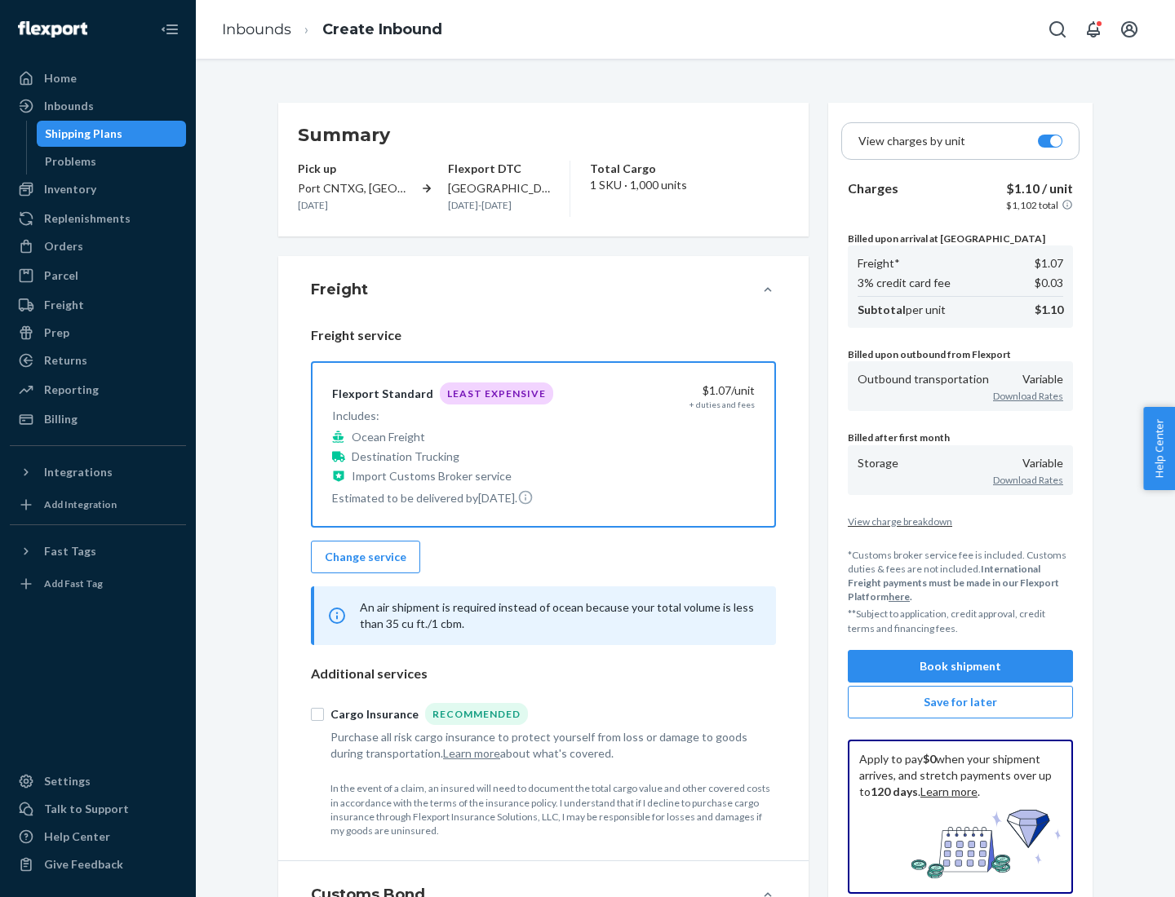
scroll to position [188, 0]
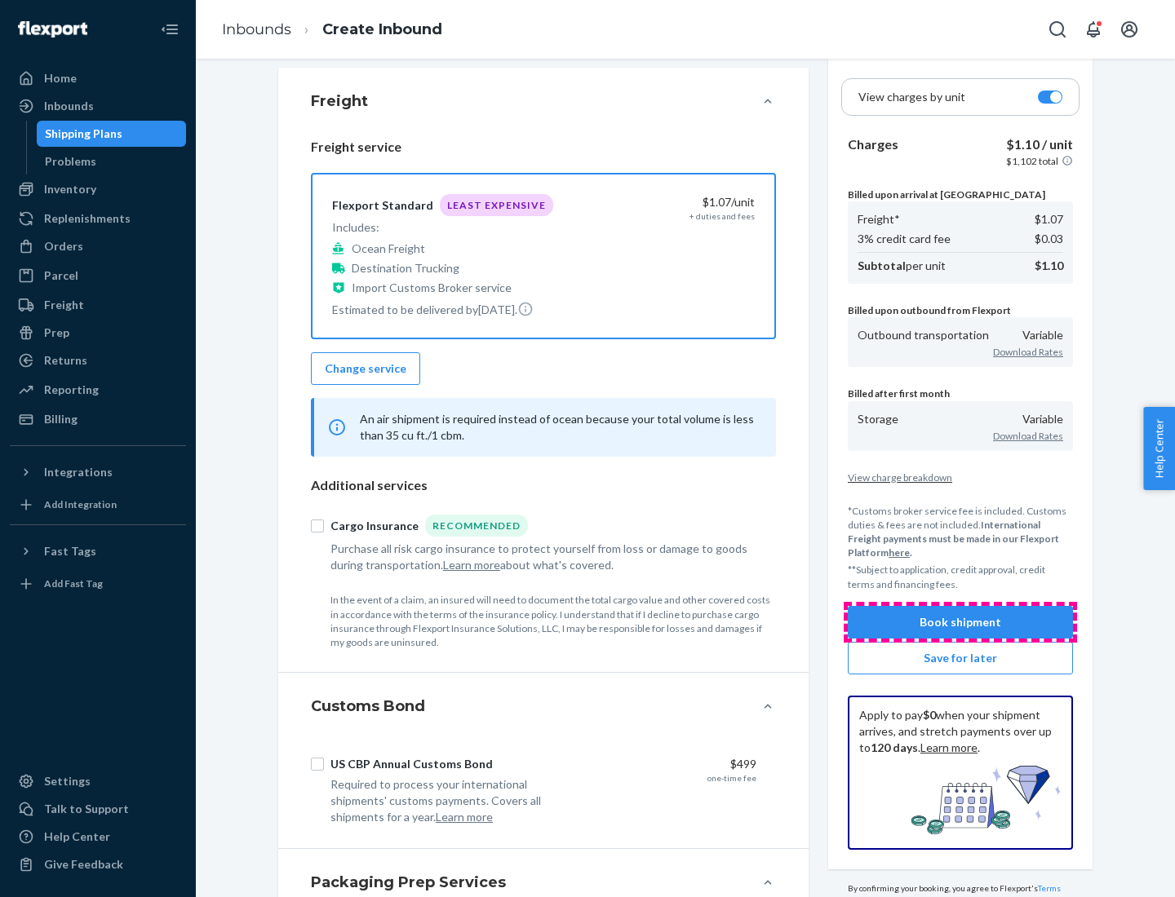
click at [960, 622] on button "Book shipment" at bounding box center [960, 622] width 225 height 33
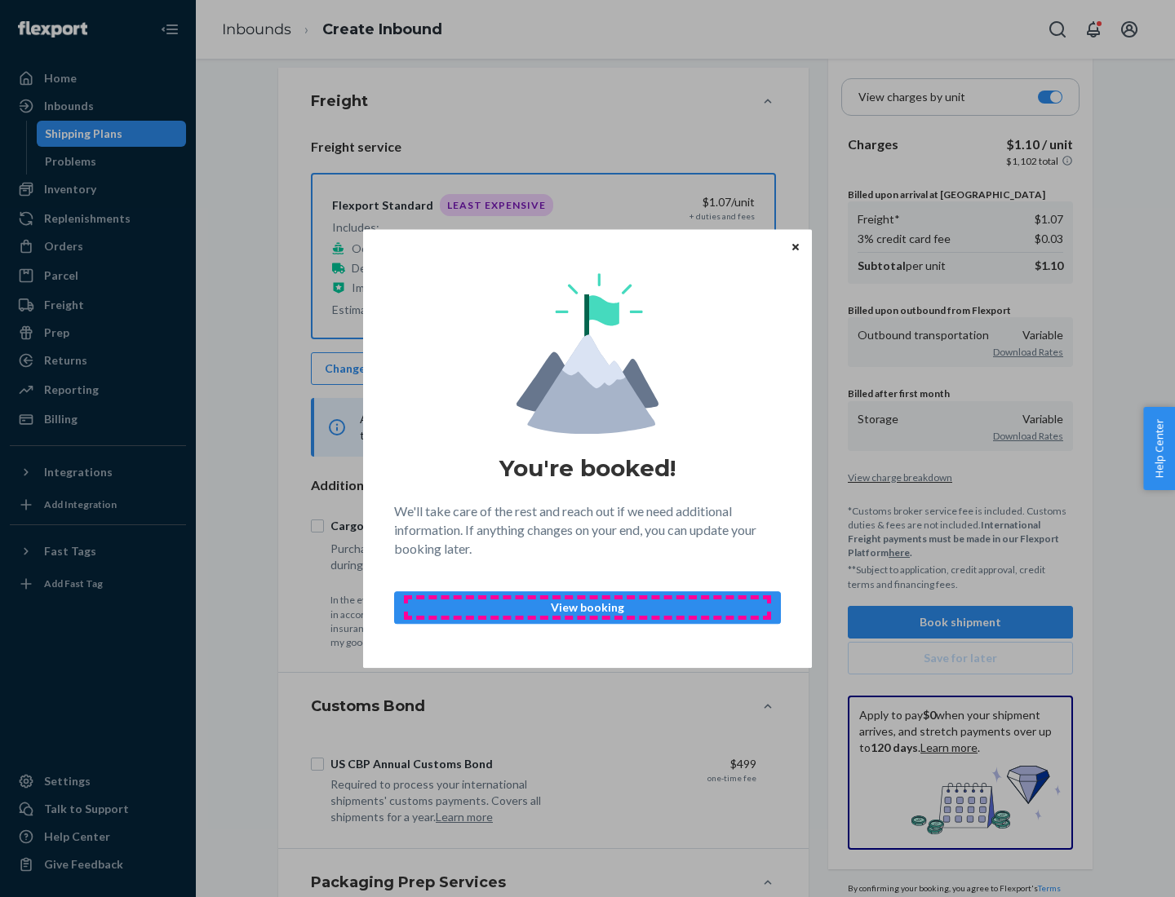
click at [587, 607] on p "View booking" at bounding box center [587, 608] width 359 height 16
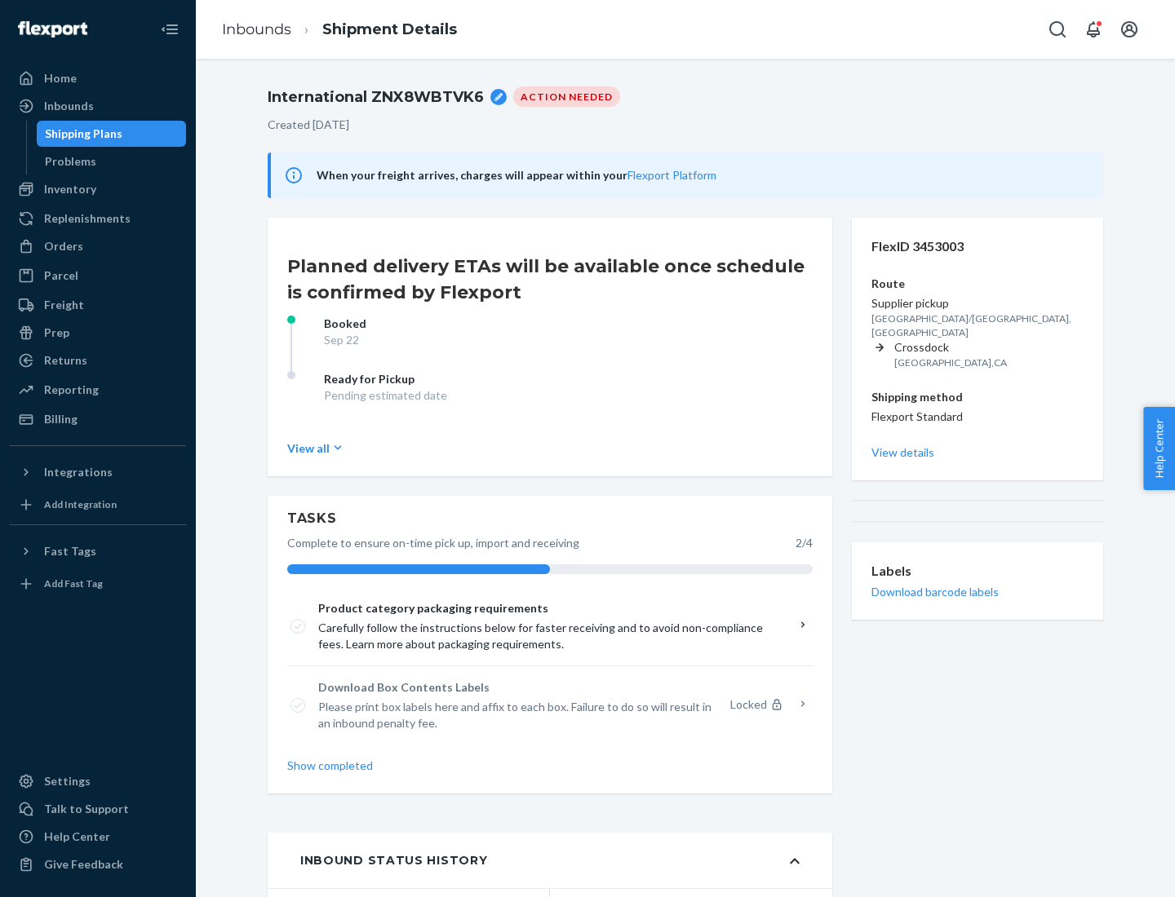
scroll to position [131, 0]
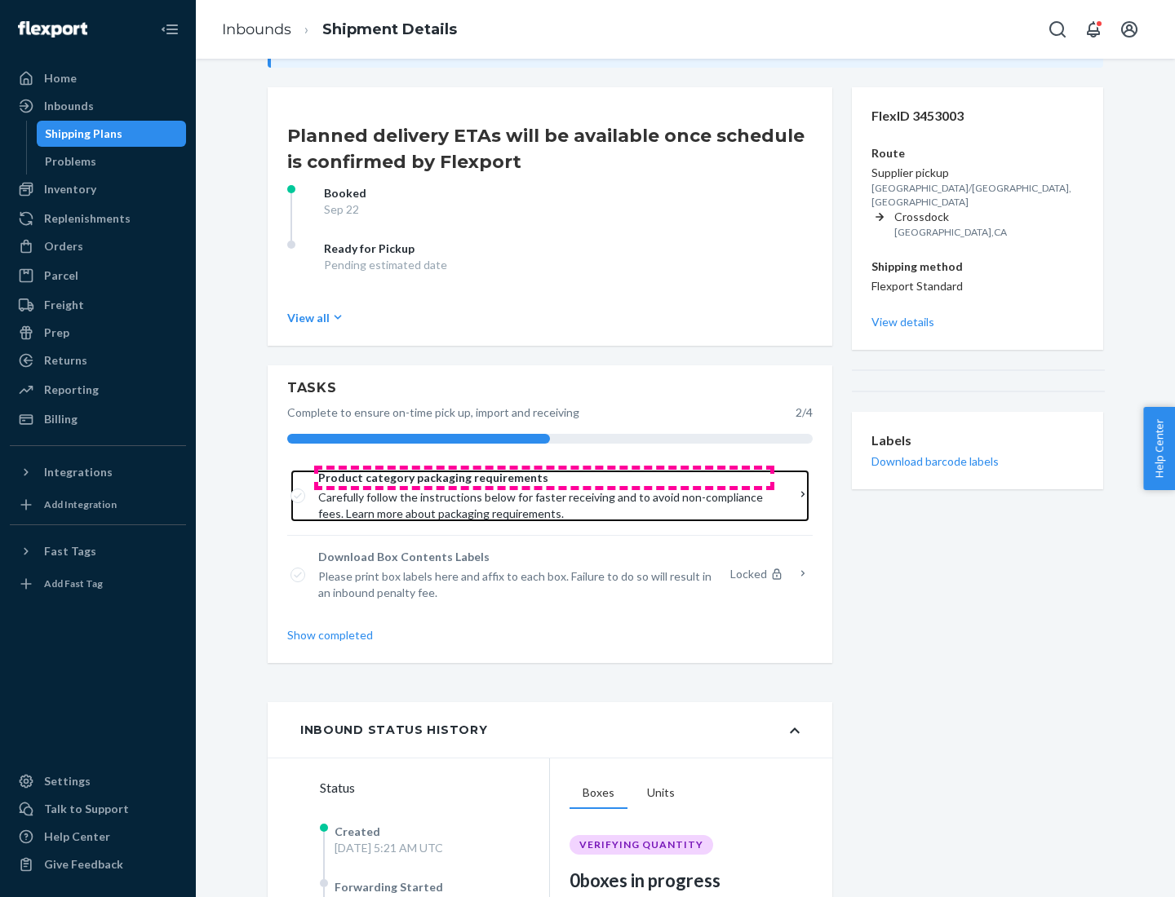
click at [544, 478] on span "Product category packaging requirements" at bounding box center [544, 478] width 452 height 16
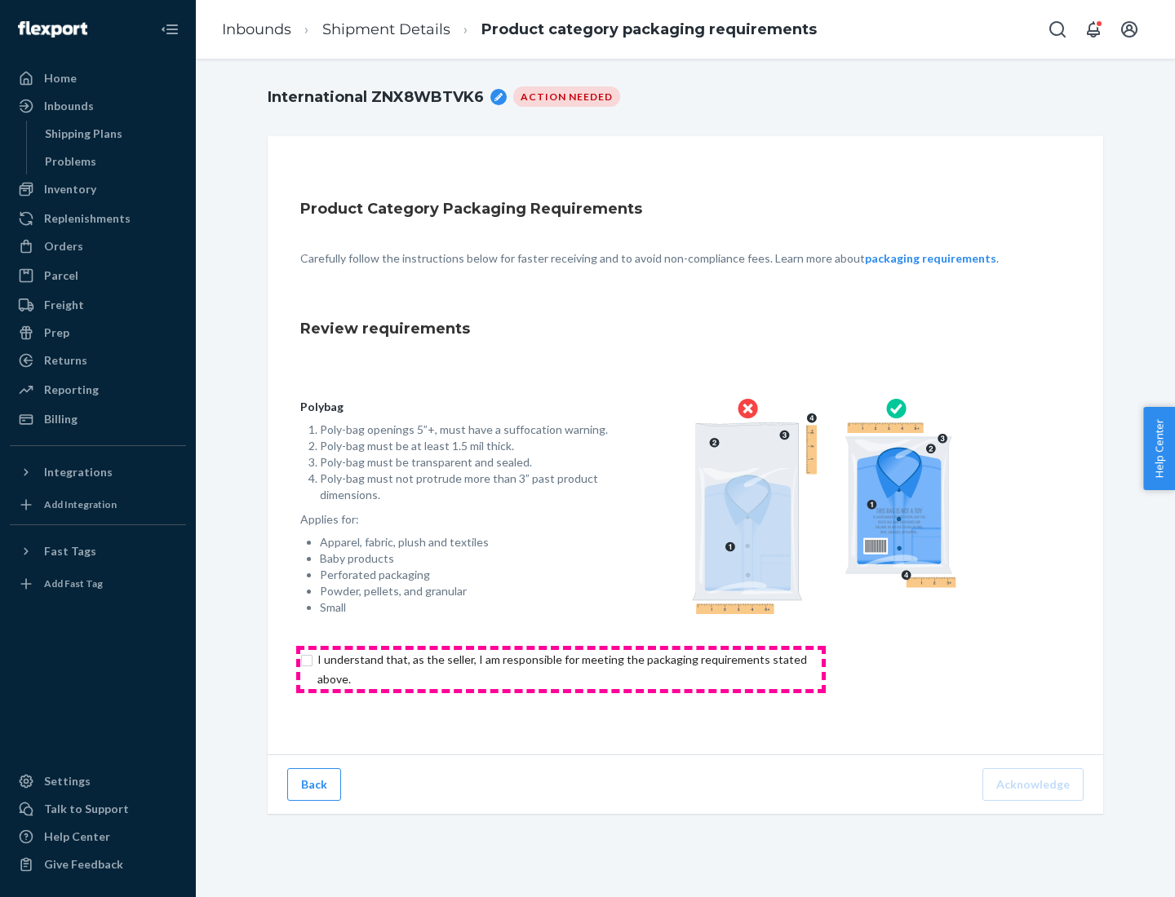
click at [560, 669] on input "checkbox" at bounding box center [571, 669] width 542 height 39
checkbox input "true"
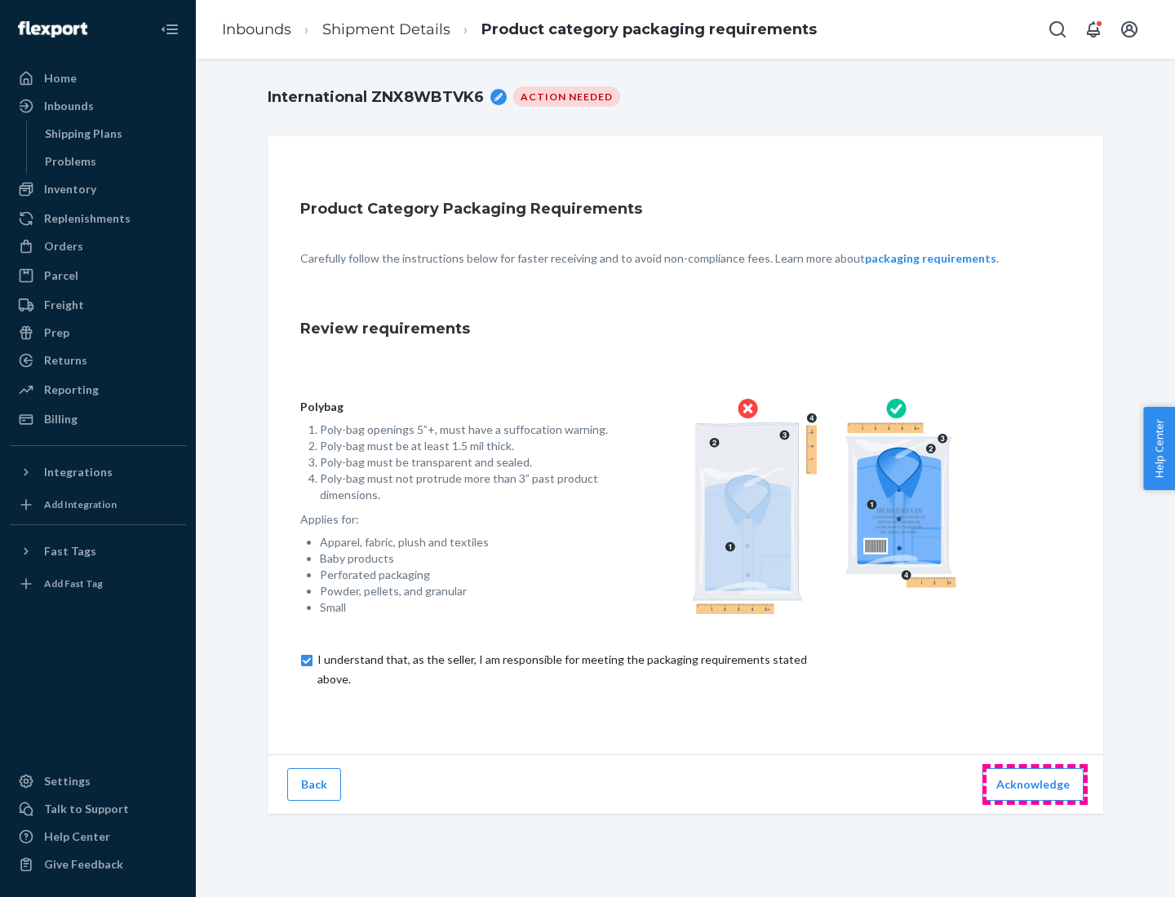
click at [1034, 784] on button "Acknowledge" at bounding box center [1032, 784] width 101 height 33
